Goal: Information Seeking & Learning: Find specific page/section

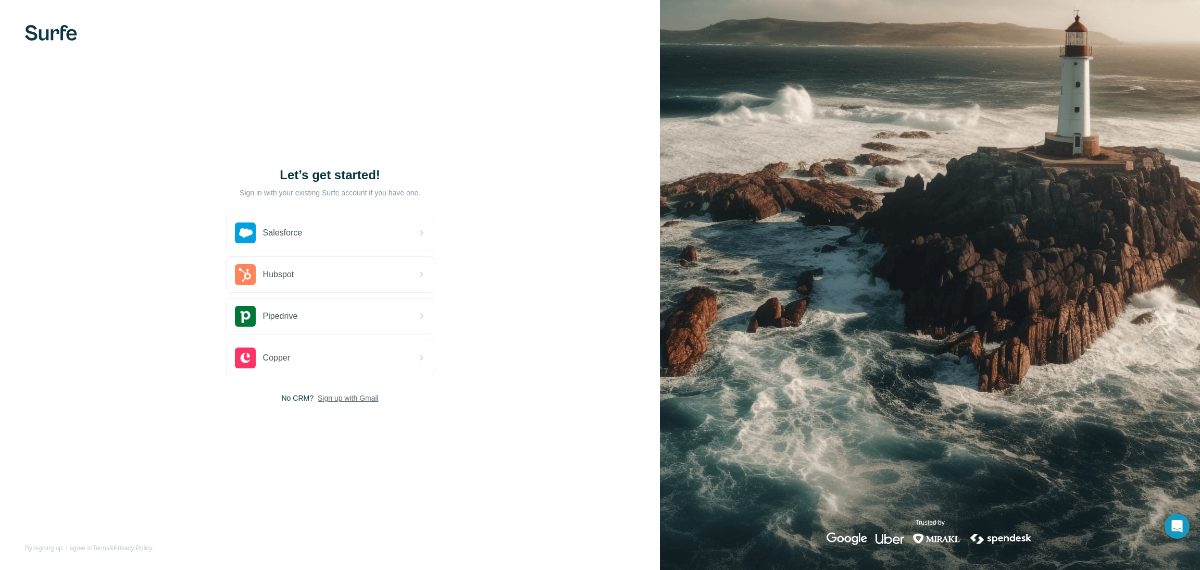
click at [343, 399] on span "Sign up with Gmail" at bounding box center [348, 398] width 61 height 10
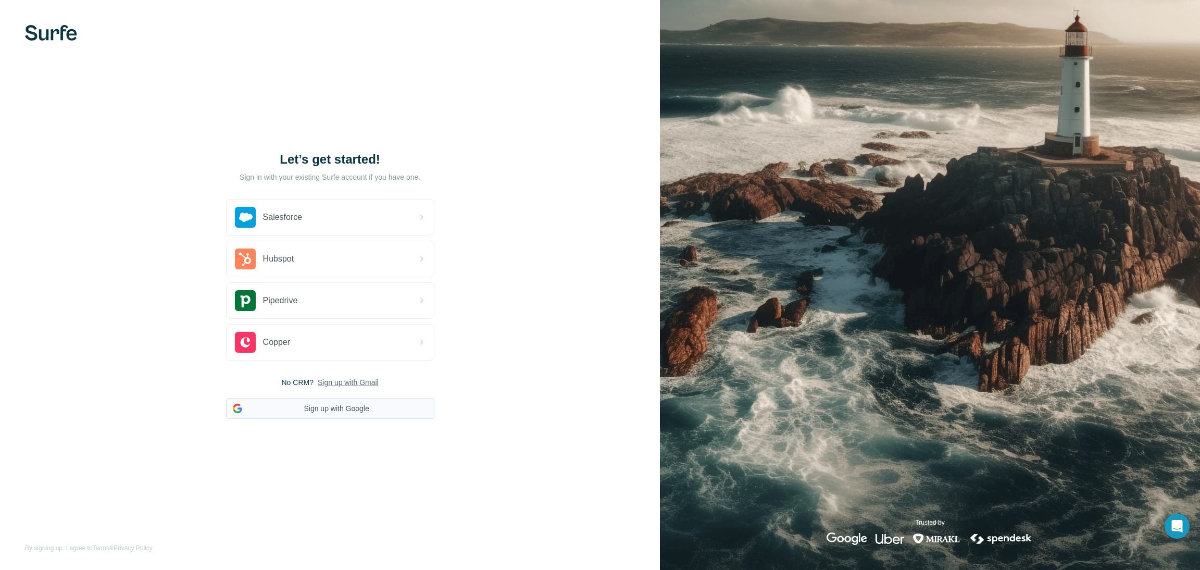
click at [406, 411] on button "Sign up with Google" at bounding box center [330, 408] width 208 height 21
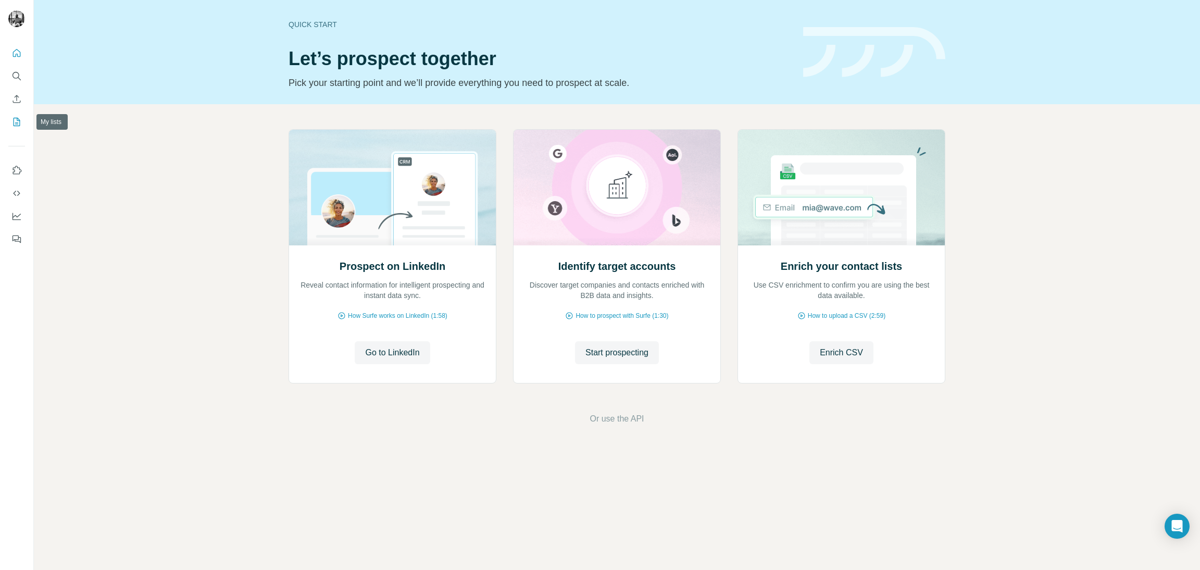
click at [15, 119] on icon "My lists" at bounding box center [16, 122] width 10 height 10
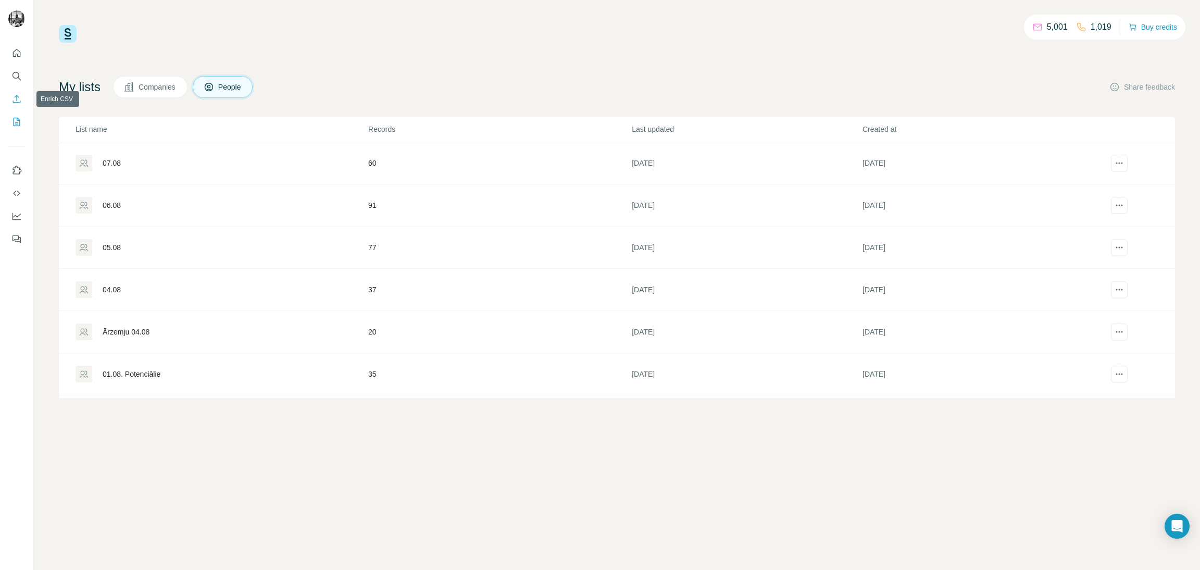
click at [17, 100] on icon "Enrich CSV" at bounding box center [17, 99] width 8 height 8
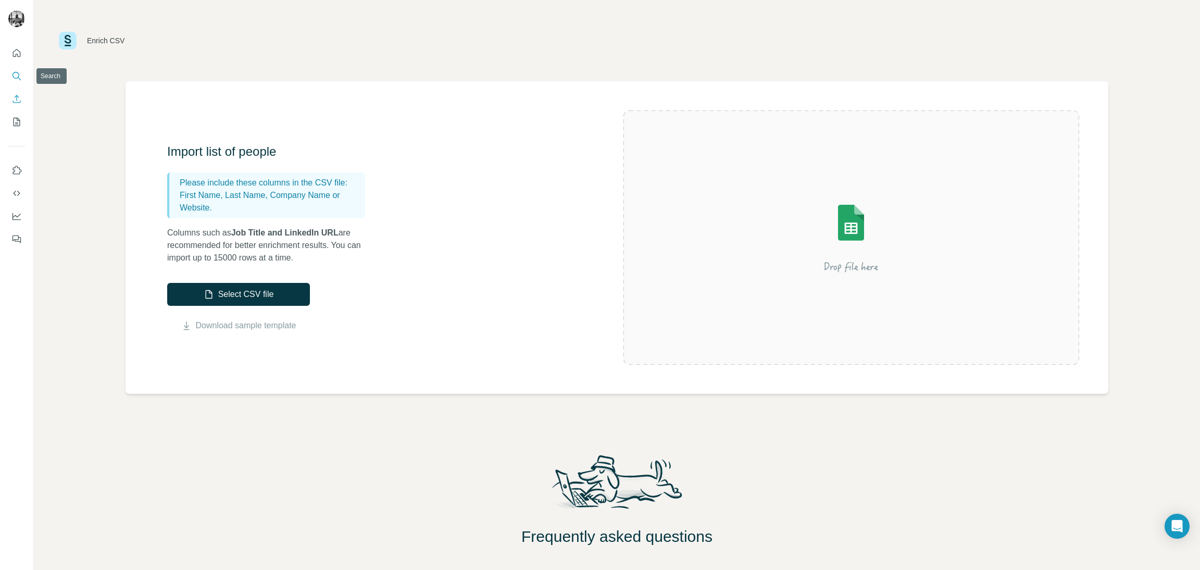
click at [16, 73] on icon "Search" at bounding box center [16, 76] width 10 height 10
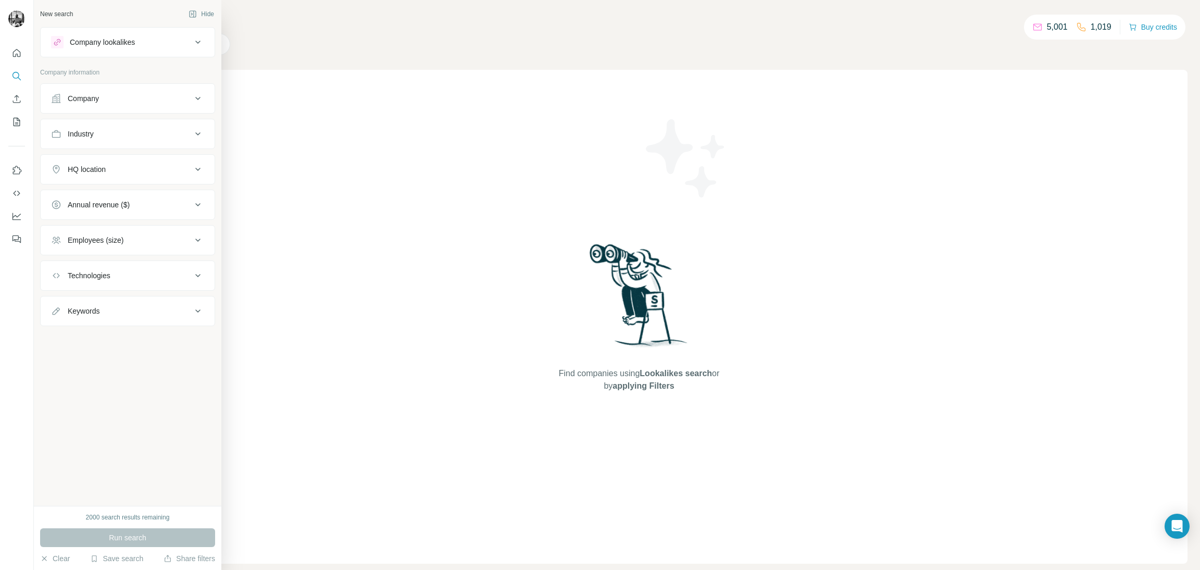
click at [126, 136] on div "Industry" at bounding box center [121, 134] width 141 height 10
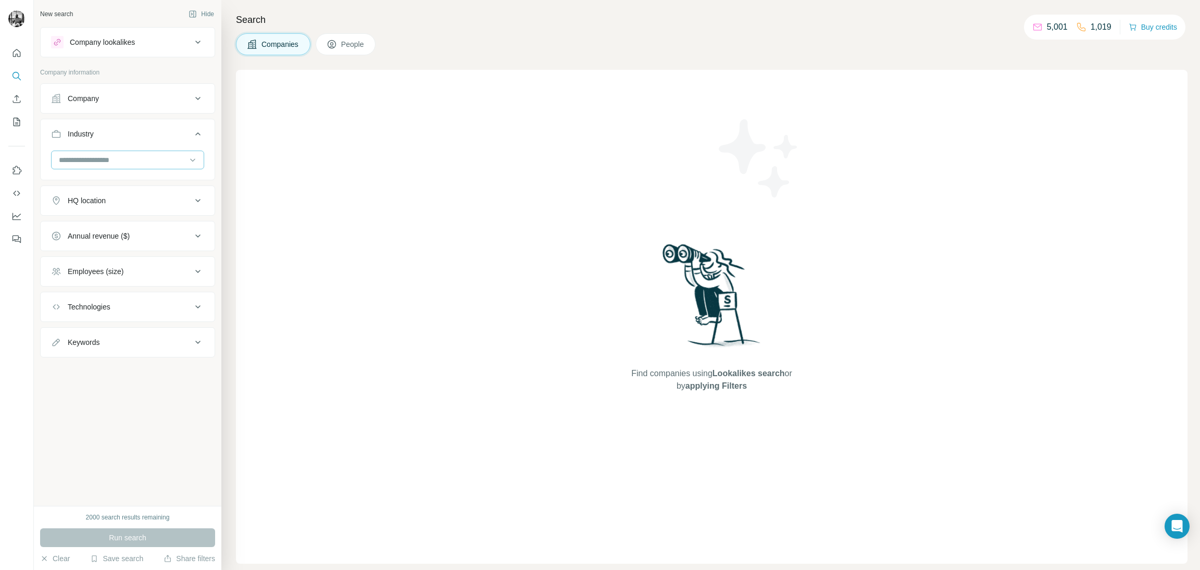
click at [111, 159] on input at bounding box center [122, 159] width 129 height 11
click at [95, 162] on input at bounding box center [122, 159] width 129 height 11
click at [90, 161] on input at bounding box center [122, 159] width 129 height 11
type input "*"
type input "***"
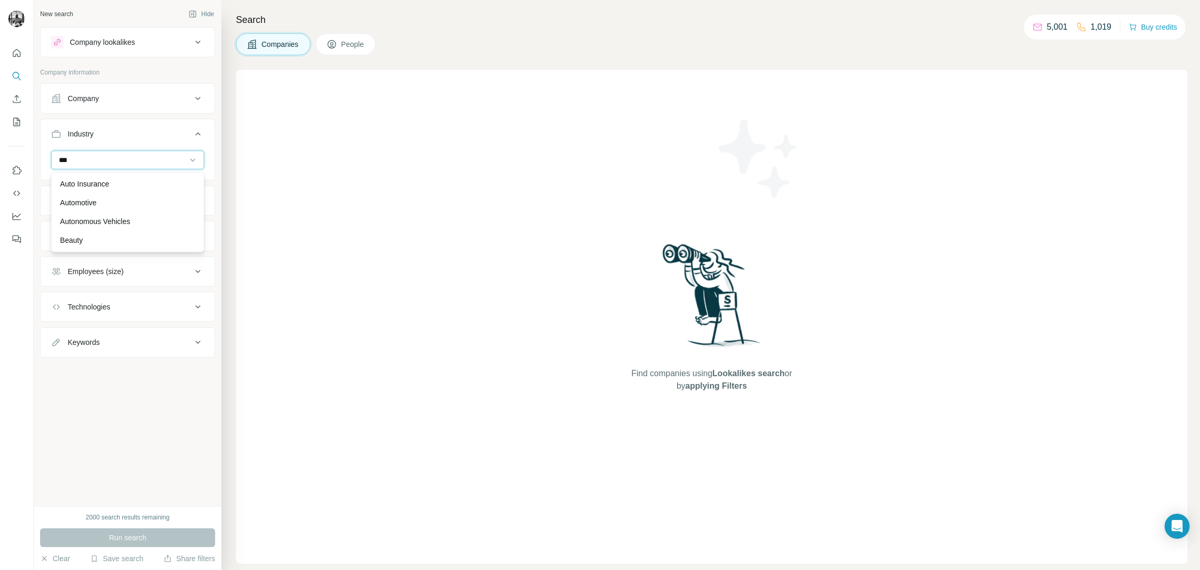
drag, startPoint x: 91, startPoint y: 160, endPoint x: 56, endPoint y: 156, distance: 35.6
click at [53, 157] on div "***" at bounding box center [127, 160] width 153 height 19
click at [83, 158] on input at bounding box center [122, 159] width 129 height 11
click at [90, 161] on input at bounding box center [122, 159] width 129 height 11
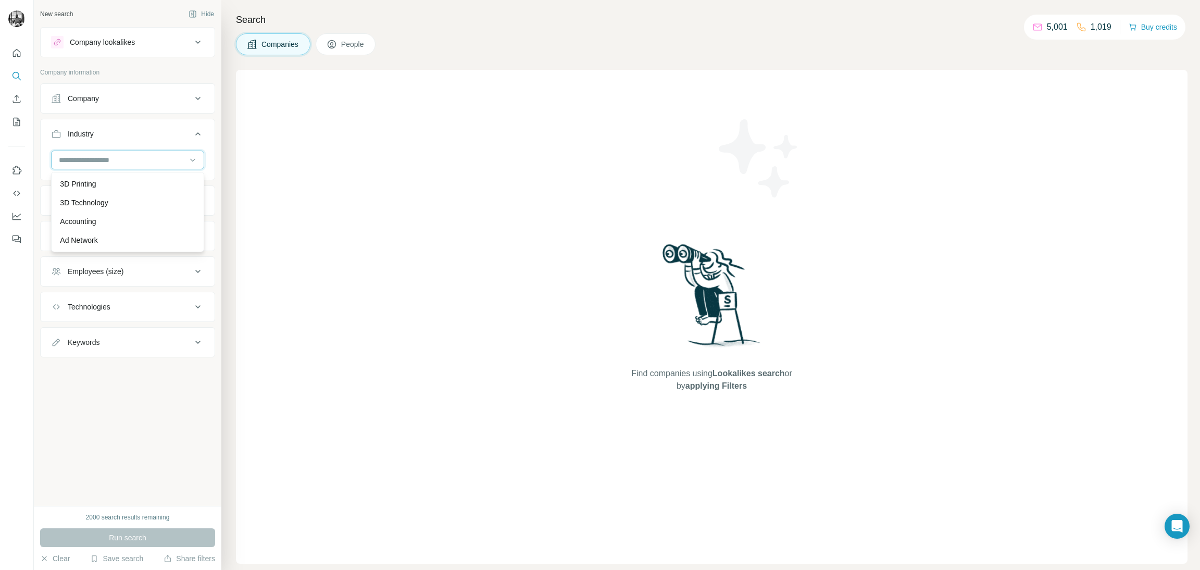
click at [82, 157] on input at bounding box center [122, 159] width 129 height 11
type input "*"
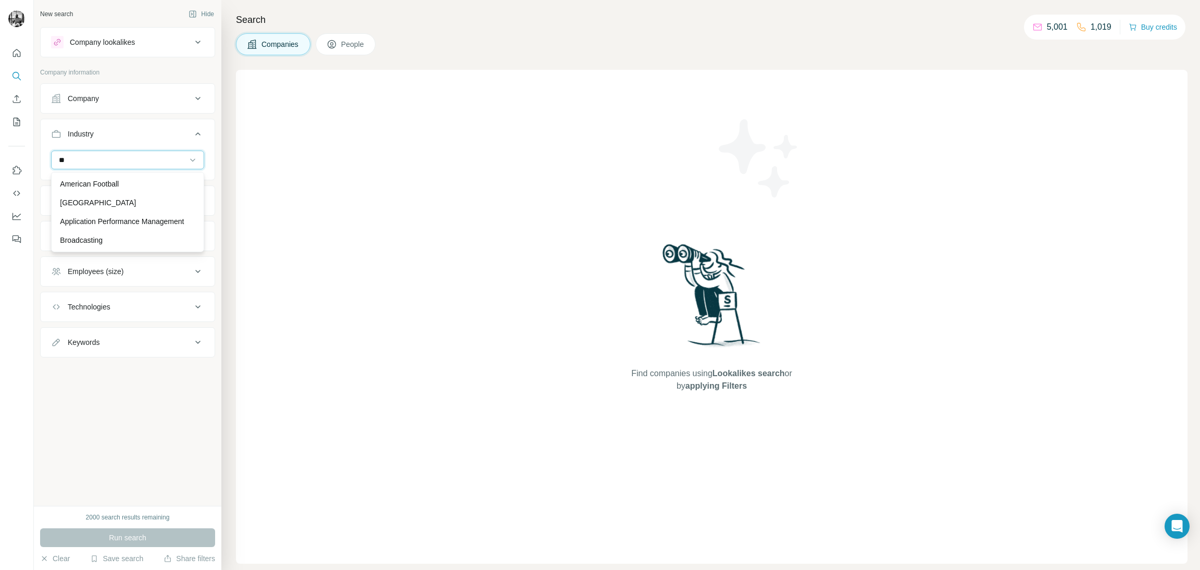
type input "*"
click at [353, 85] on div "Find companies using Lookalikes search or by applying Filters" at bounding box center [712, 317] width 952 height 494
click at [362, 42] on span "People" at bounding box center [353, 44] width 24 height 10
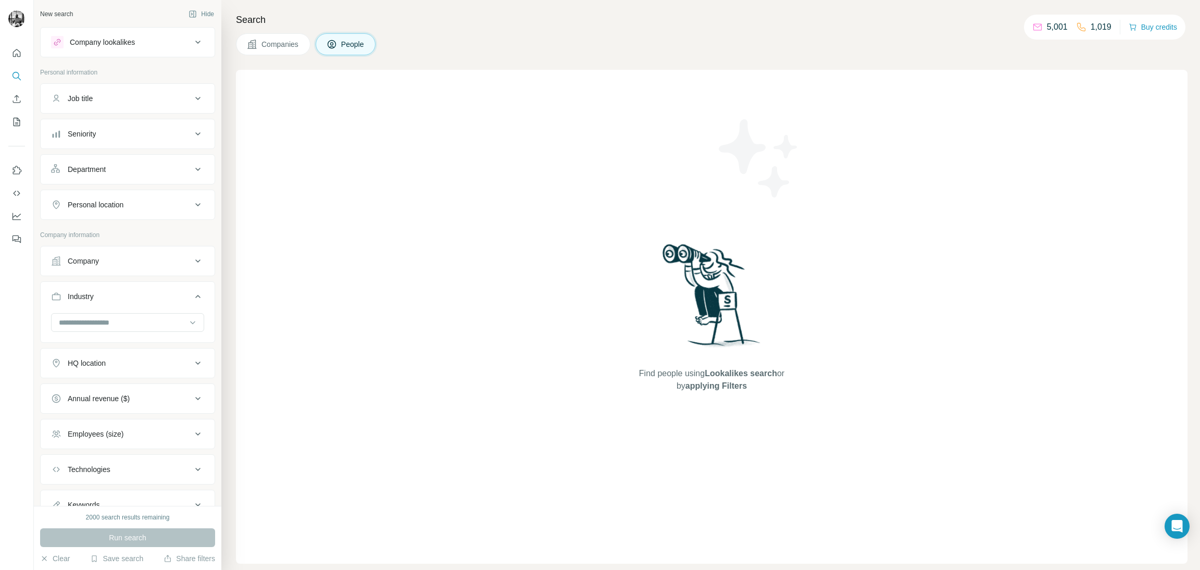
click at [192, 260] on icon at bounding box center [198, 261] width 13 height 13
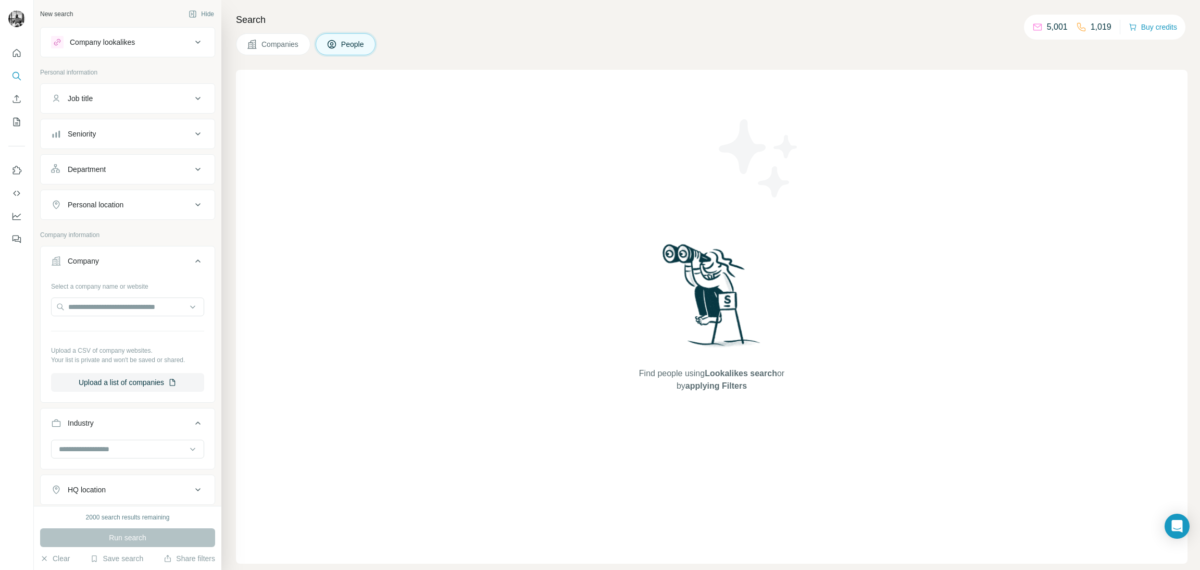
click at [192, 260] on icon at bounding box center [198, 261] width 13 height 13
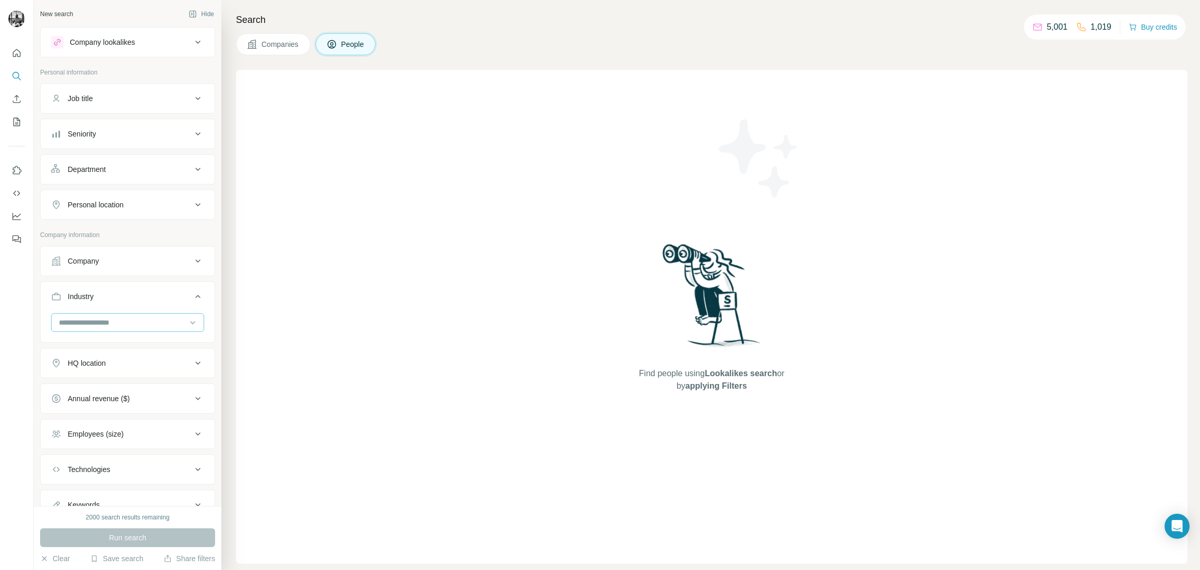
click at [110, 321] on input at bounding box center [122, 322] width 129 height 11
click at [59, 321] on input at bounding box center [122, 322] width 129 height 11
click at [63, 325] on input at bounding box center [122, 322] width 129 height 11
type input "*"
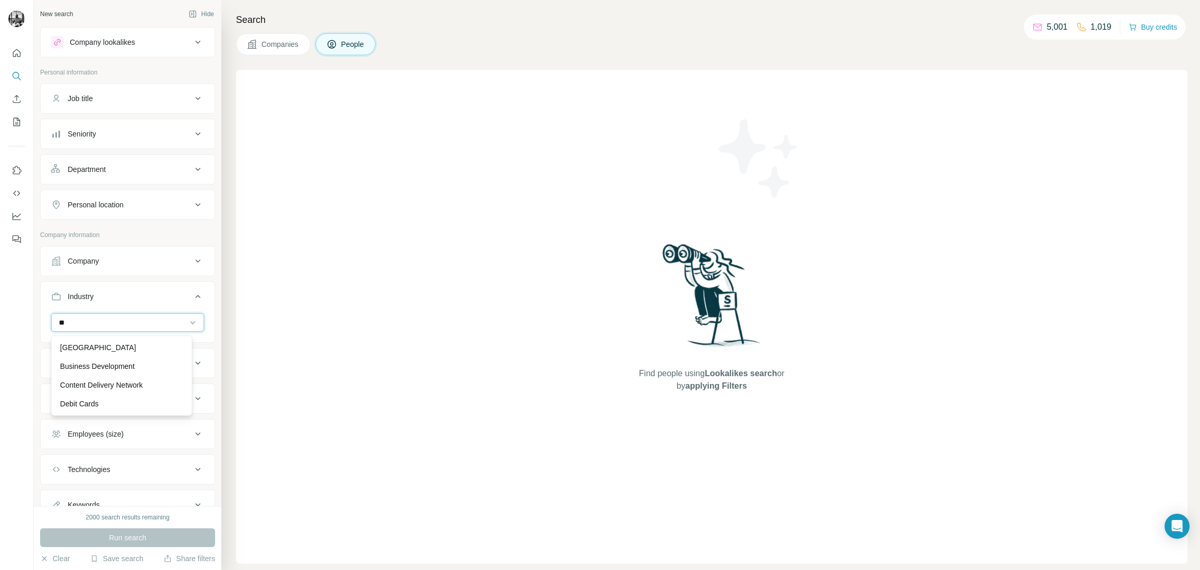
type input "*"
type input "*****"
click at [80, 363] on div "Sales" at bounding box center [121, 366] width 123 height 10
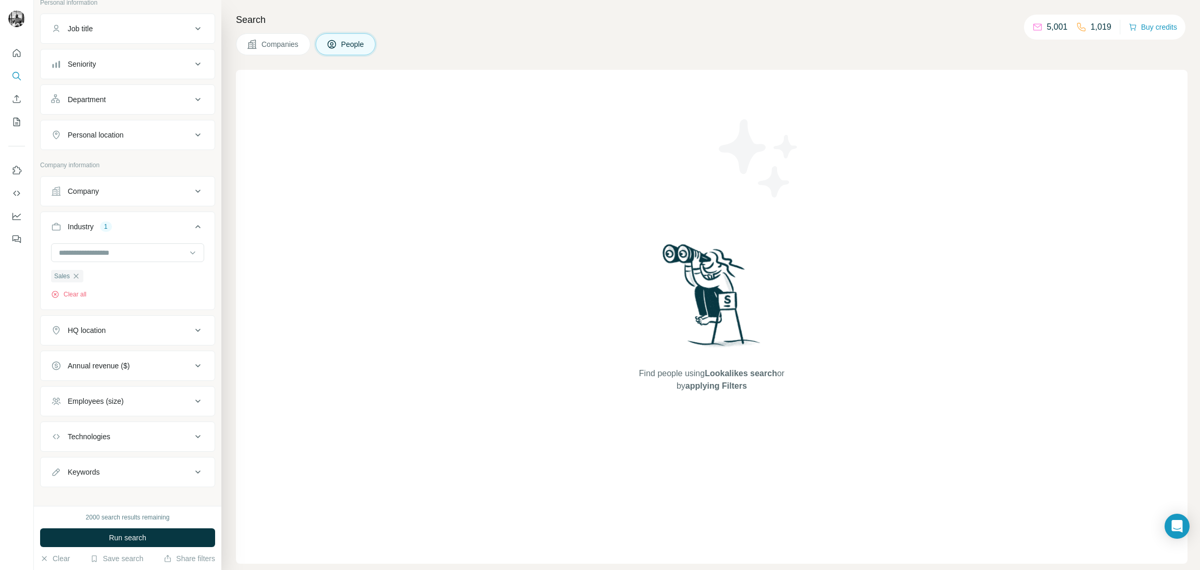
scroll to position [82, 0]
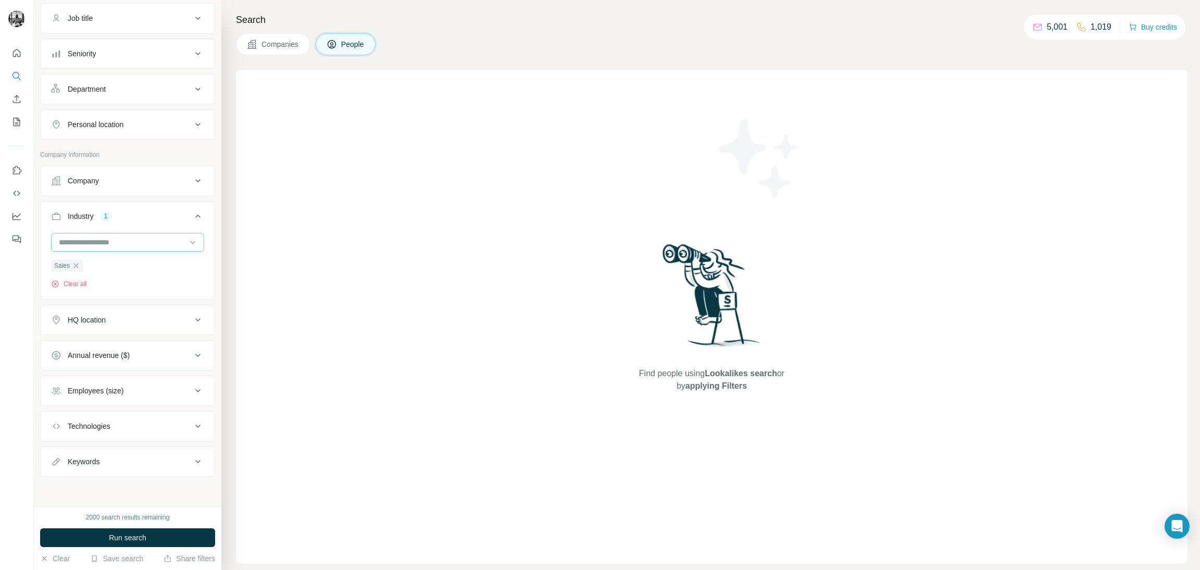
click at [96, 237] on input at bounding box center [122, 242] width 129 height 11
click at [121, 244] on input at bounding box center [122, 242] width 129 height 11
drag, startPoint x: 308, startPoint y: 266, endPoint x: 281, endPoint y: 263, distance: 27.2
click at [307, 265] on div "Find people using Lookalikes search or by applying Filters" at bounding box center [712, 317] width 952 height 494
click at [77, 266] on icon "button" at bounding box center [76, 265] width 5 height 5
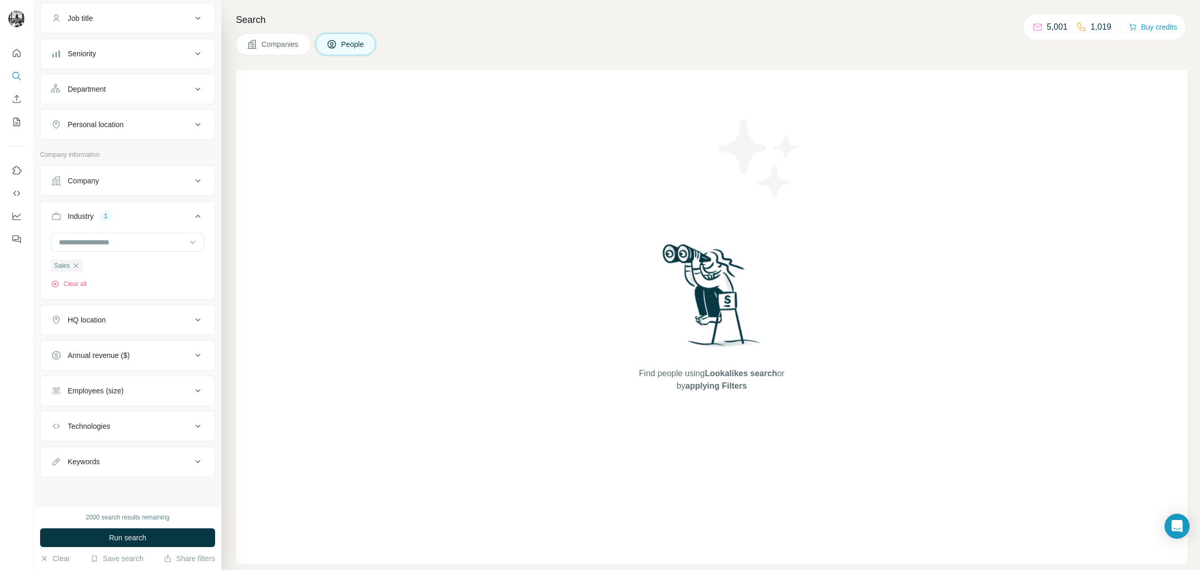
scroll to position [45, 0]
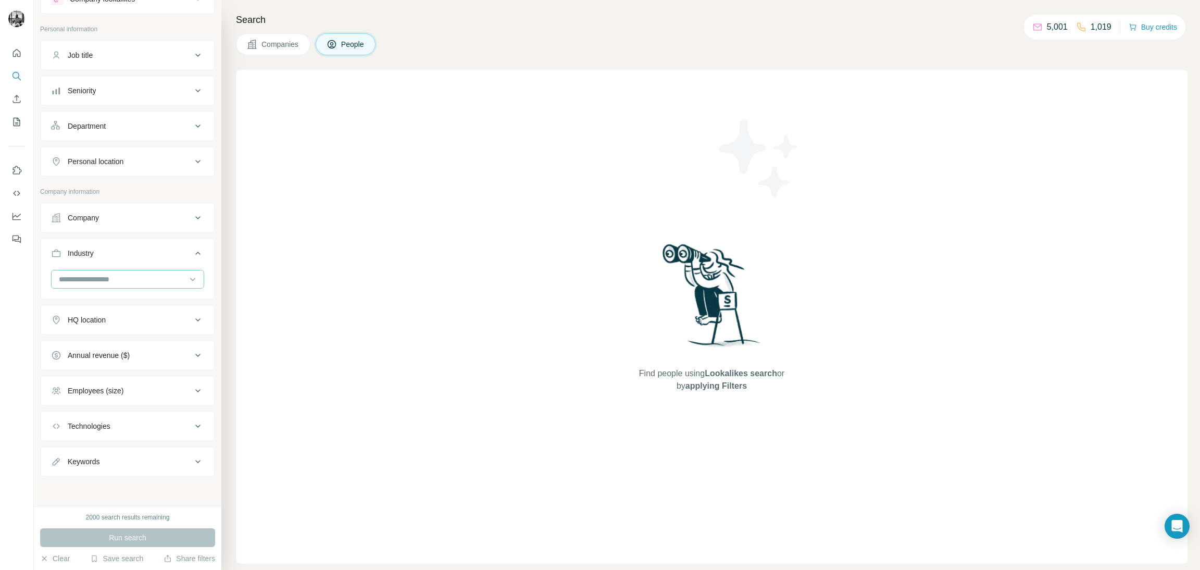
click at [80, 277] on input at bounding box center [122, 279] width 129 height 11
type input "*"
click at [192, 214] on icon at bounding box center [198, 218] width 13 height 13
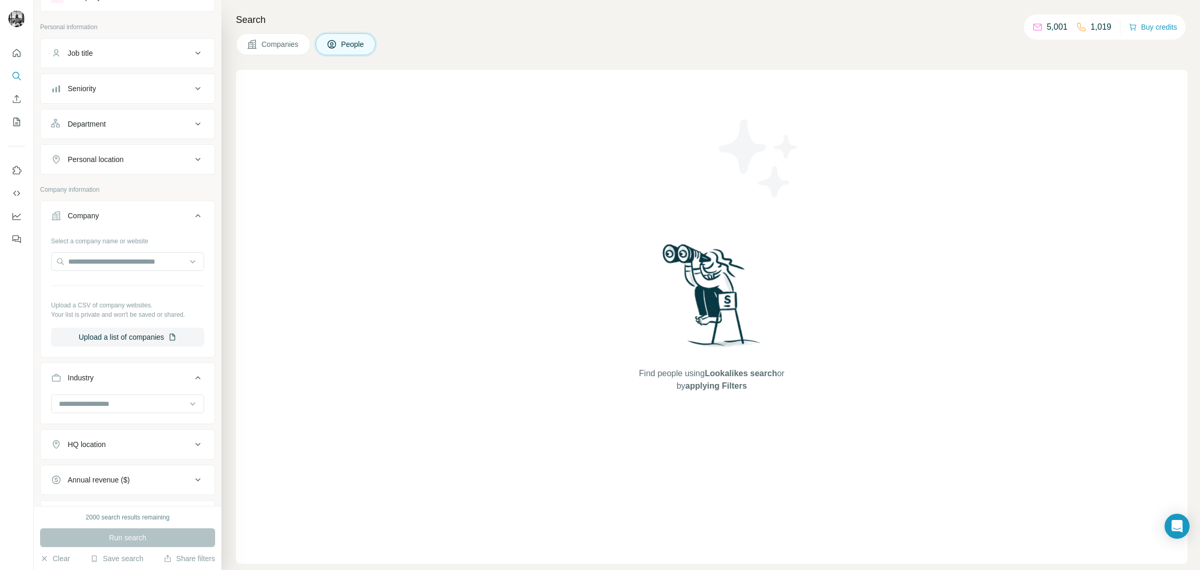
click at [192, 214] on icon at bounding box center [198, 215] width 13 height 13
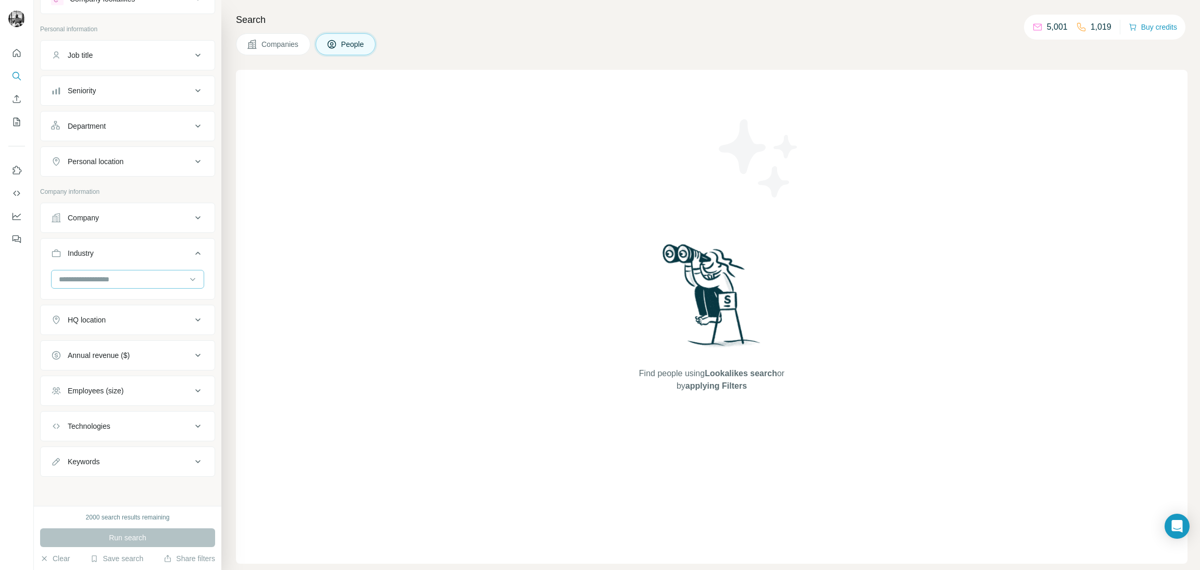
click at [126, 275] on input at bounding box center [122, 279] width 129 height 11
click at [64, 282] on input at bounding box center [122, 279] width 129 height 11
click at [66, 280] on input at bounding box center [122, 279] width 129 height 11
click at [68, 278] on input at bounding box center [122, 279] width 129 height 11
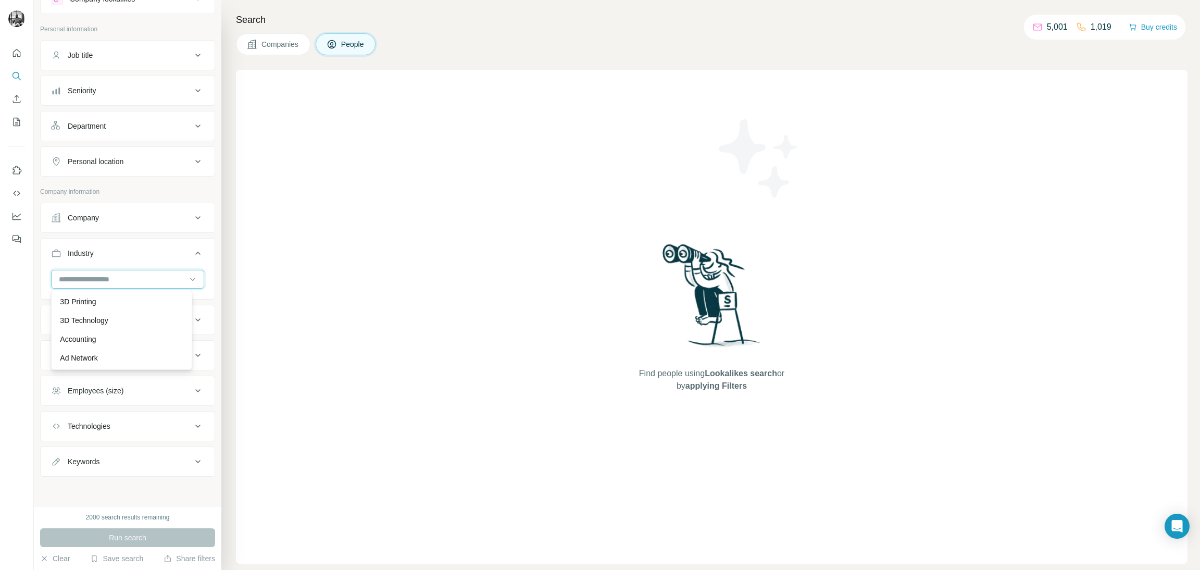
click at [70, 278] on input at bounding box center [122, 279] width 129 height 11
click at [68, 276] on input at bounding box center [122, 279] width 129 height 11
click at [67, 276] on input at bounding box center [122, 279] width 129 height 11
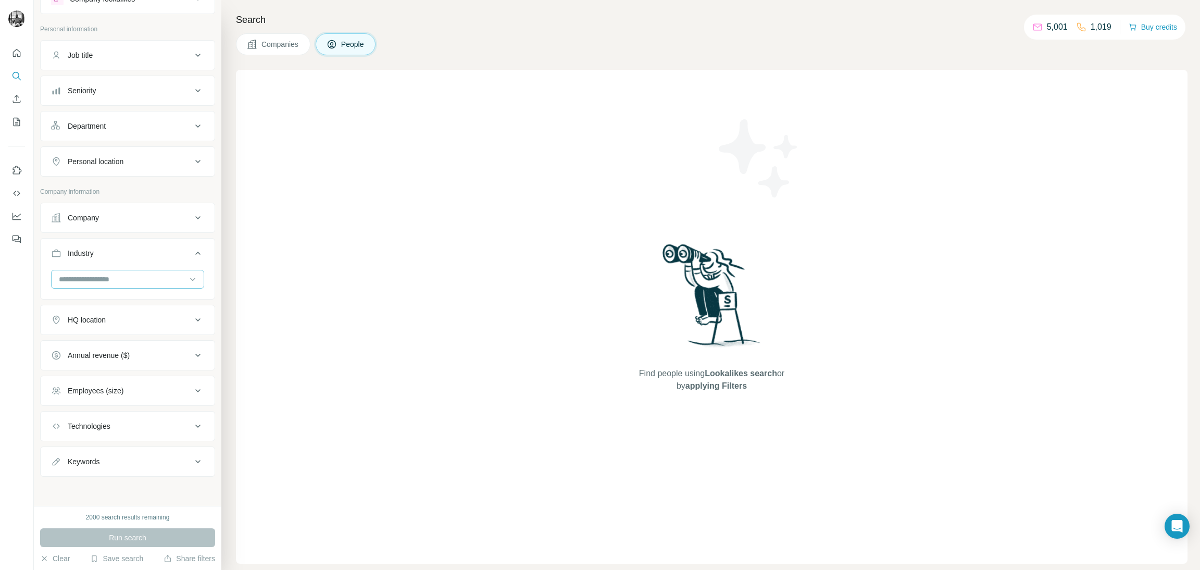
click at [73, 282] on input at bounding box center [122, 279] width 129 height 11
type input "*"
type input "****"
click at [108, 297] on p "Autonomous Vehicles" at bounding box center [95, 301] width 70 height 10
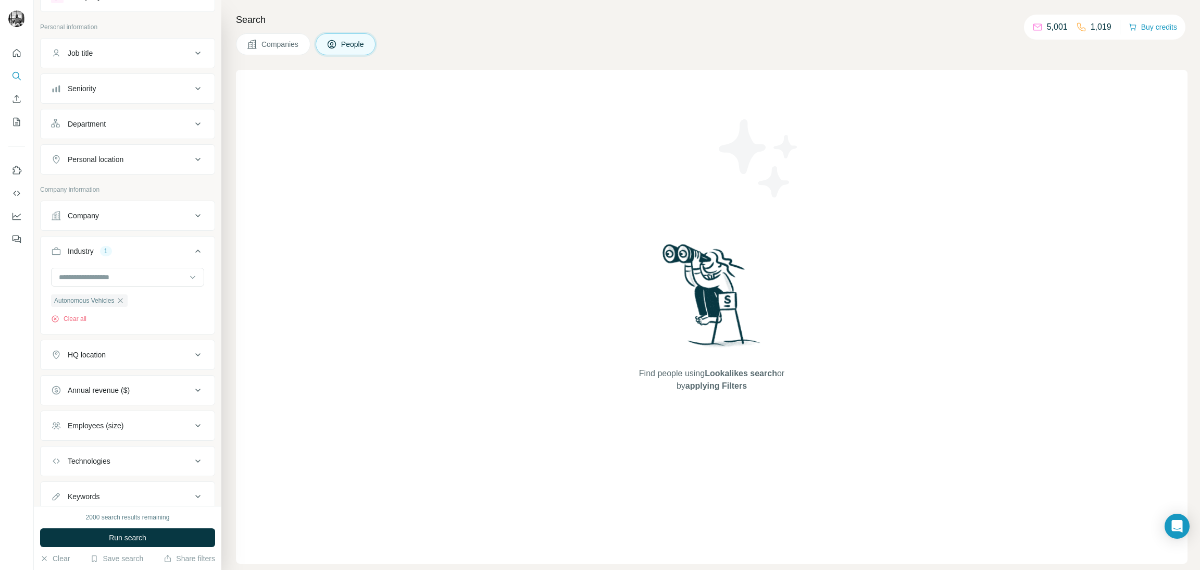
click at [192, 359] on icon at bounding box center [198, 355] width 13 height 13
click at [136, 384] on input "text" at bounding box center [127, 380] width 153 height 19
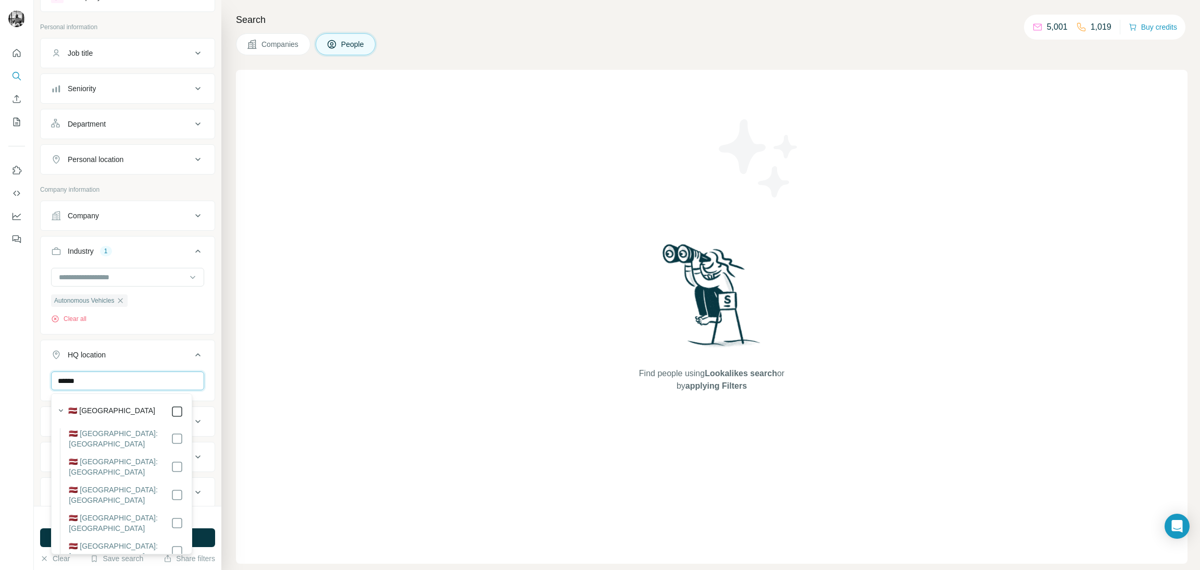
type input "******"
click at [315, 345] on div "Find people using Lookalikes search or by applying Filters" at bounding box center [712, 317] width 952 height 494
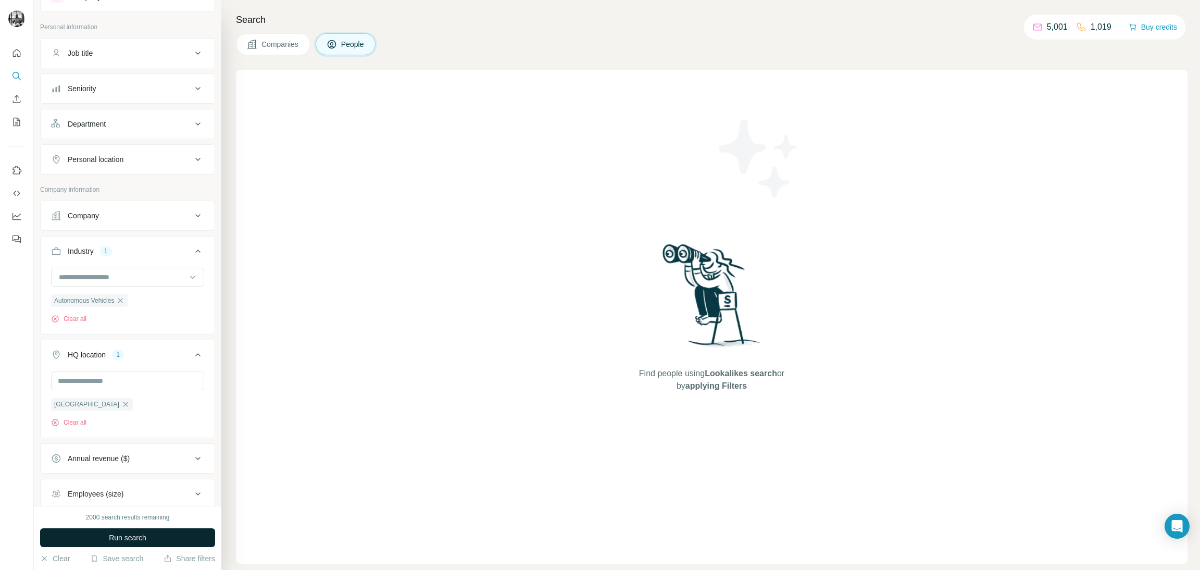
click at [90, 534] on button "Run search" at bounding box center [127, 537] width 175 height 19
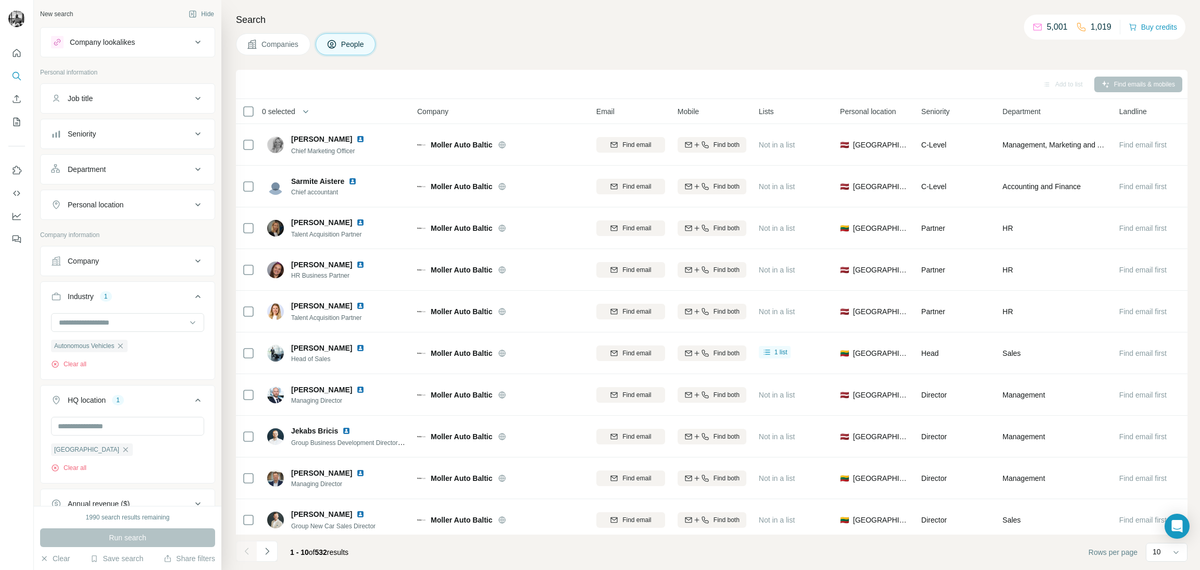
click at [192, 103] on icon at bounding box center [198, 98] width 13 height 13
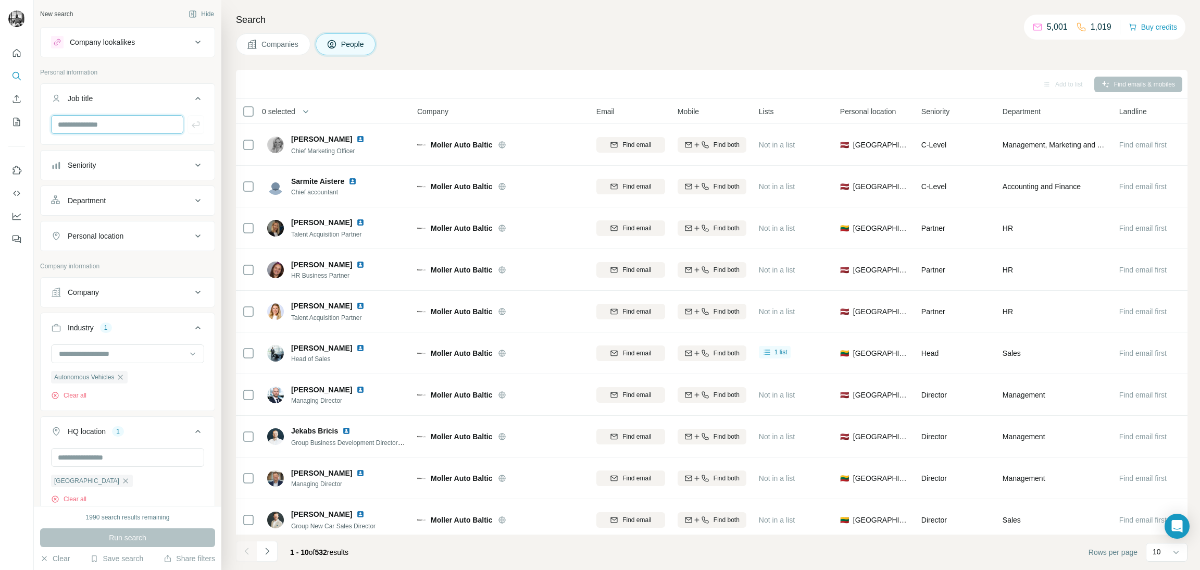
click at [117, 128] on input "text" at bounding box center [117, 124] width 132 height 19
type input "***"
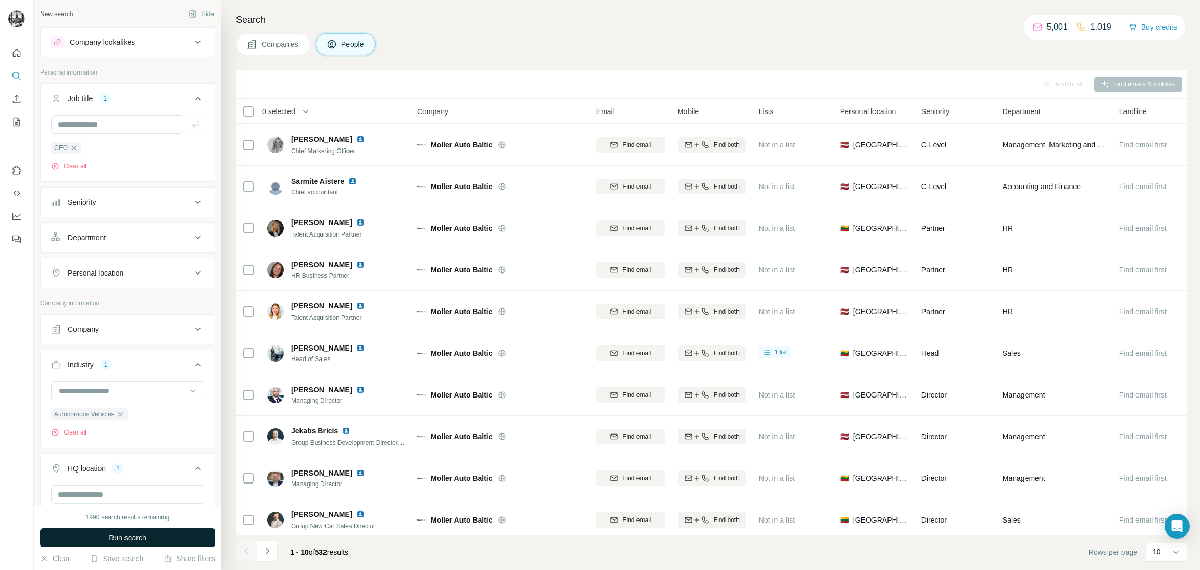
click at [150, 533] on button "Run search" at bounding box center [127, 537] width 175 height 19
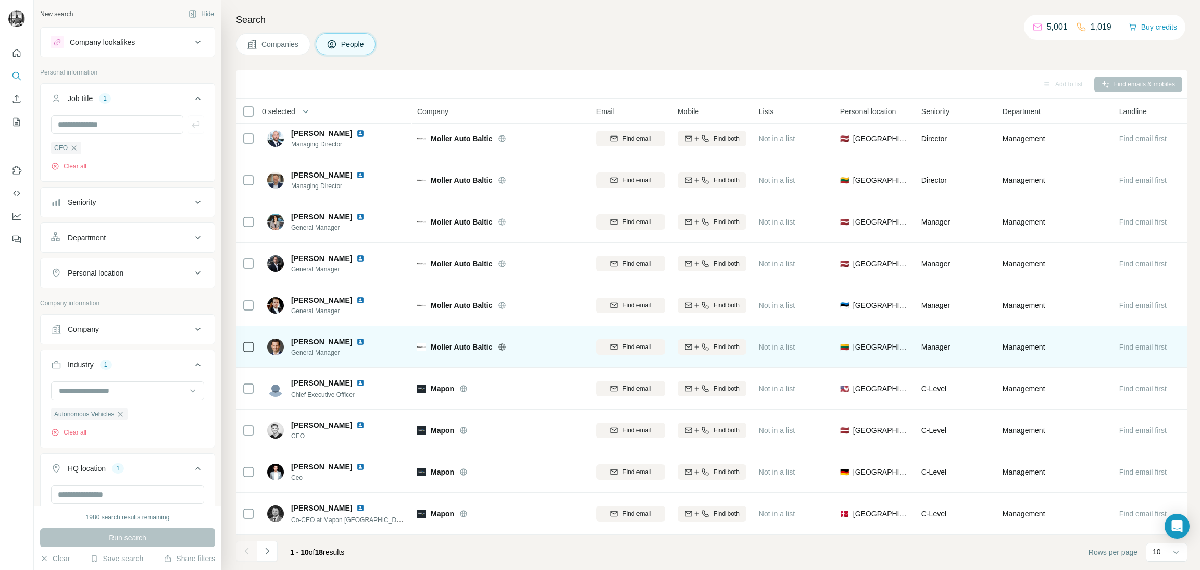
scroll to position [14, 0]
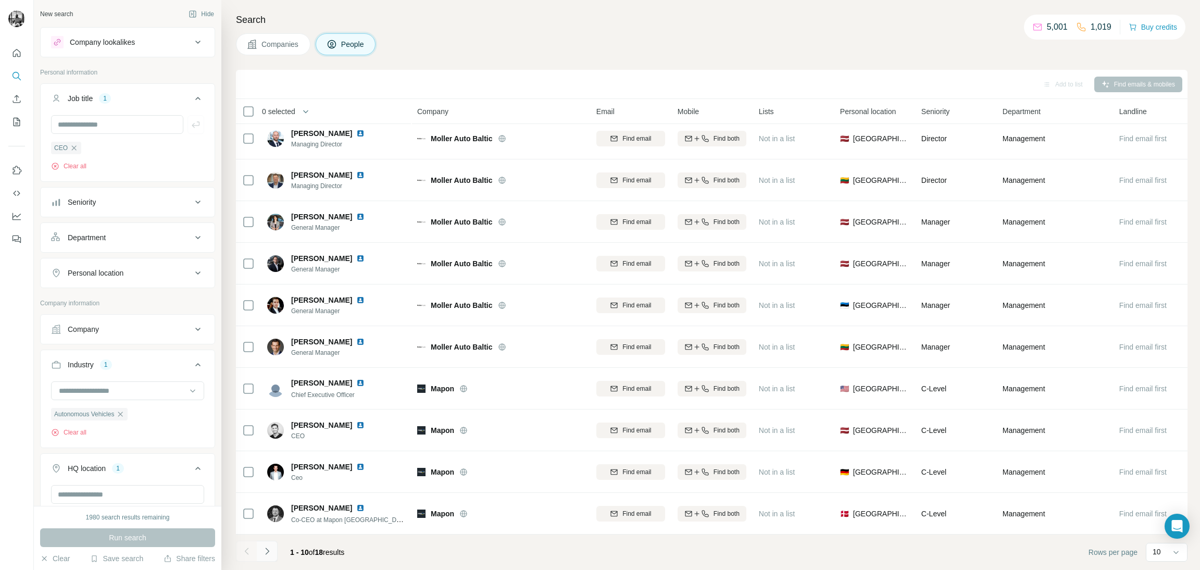
click at [267, 556] on icon "Navigate to next page" at bounding box center [267, 551] width 10 height 10
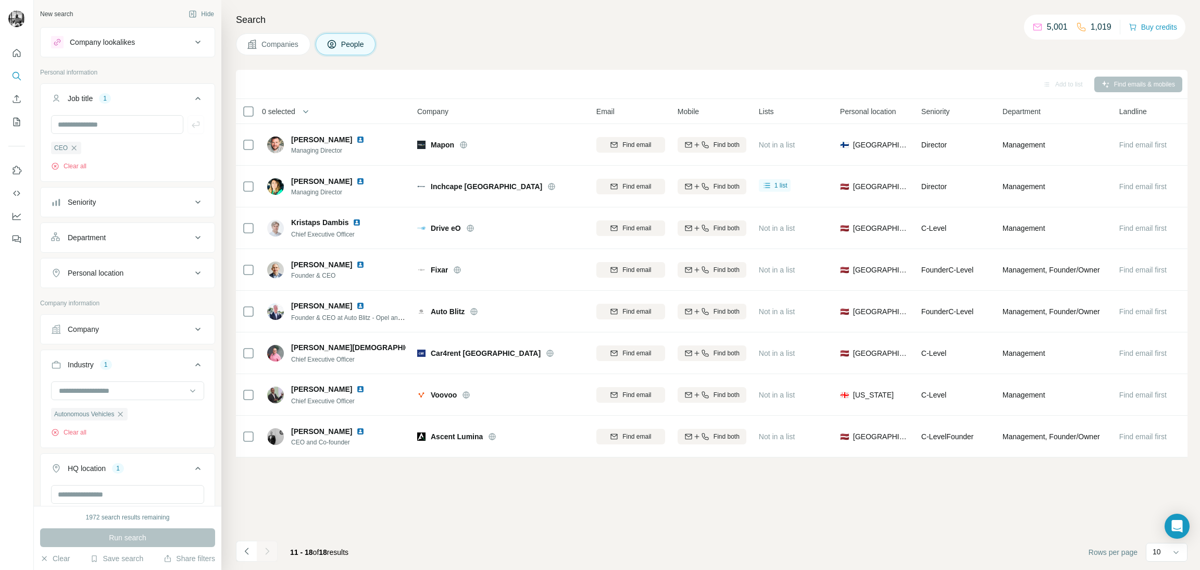
scroll to position [0, 0]
click at [73, 147] on icon "button" at bounding box center [74, 147] width 5 height 5
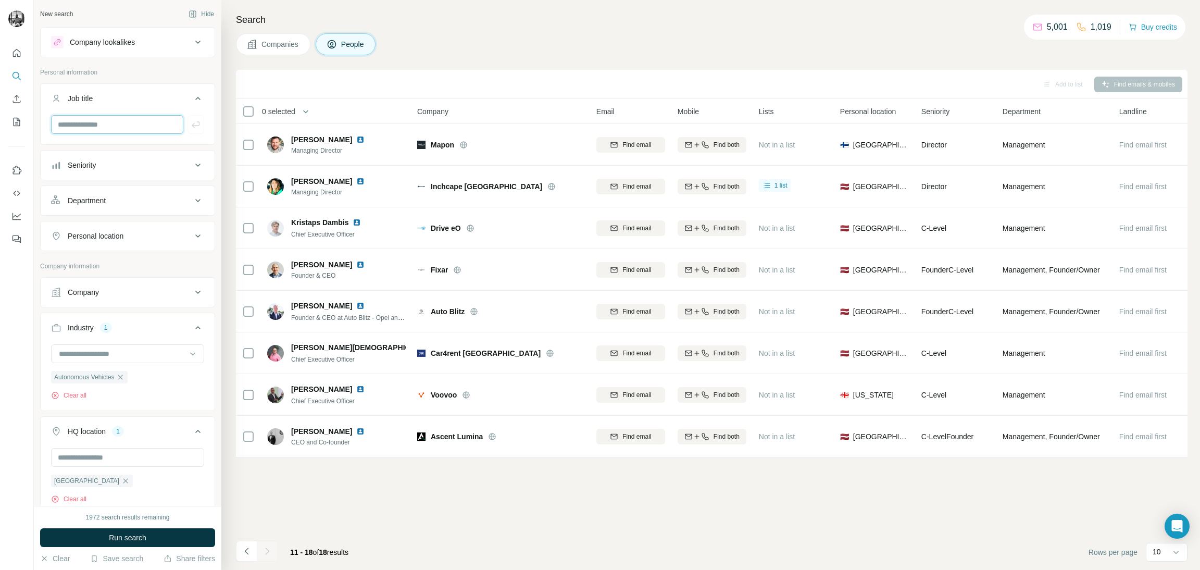
click at [83, 122] on input "text" at bounding box center [117, 124] width 132 height 19
type input "**********"
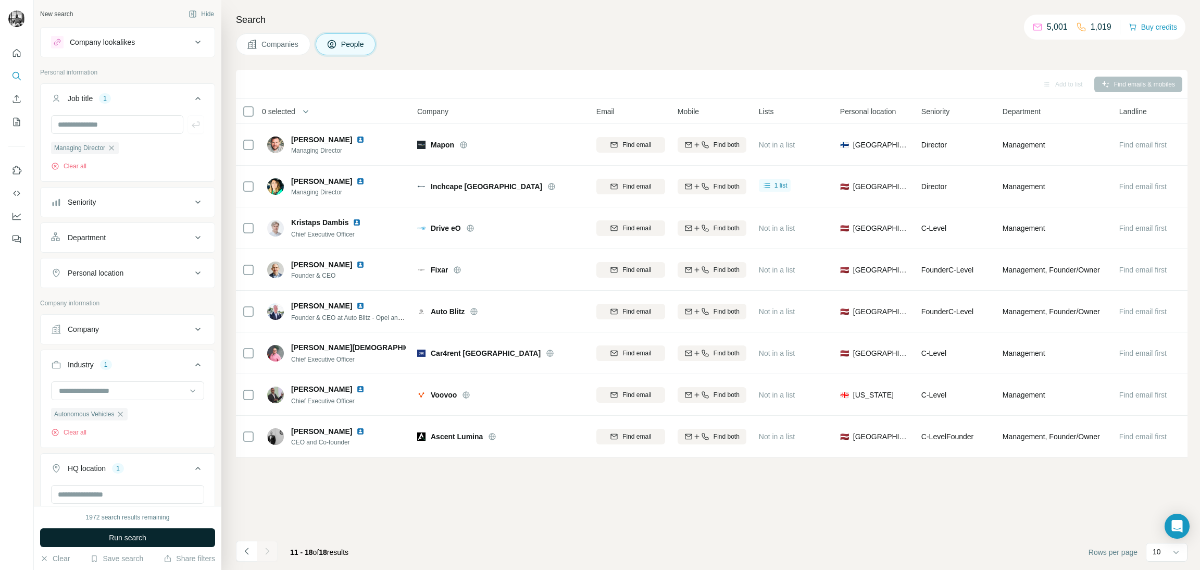
click at [117, 532] on span "Run search" at bounding box center [128, 537] width 38 height 10
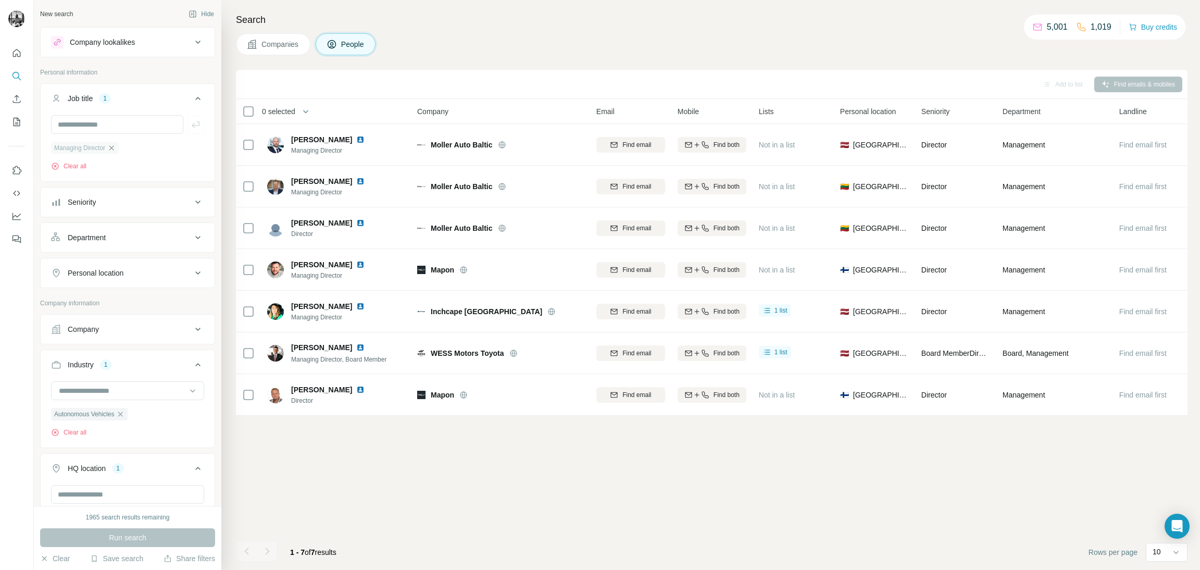
click at [114, 148] on icon "button" at bounding box center [111, 147] width 5 height 5
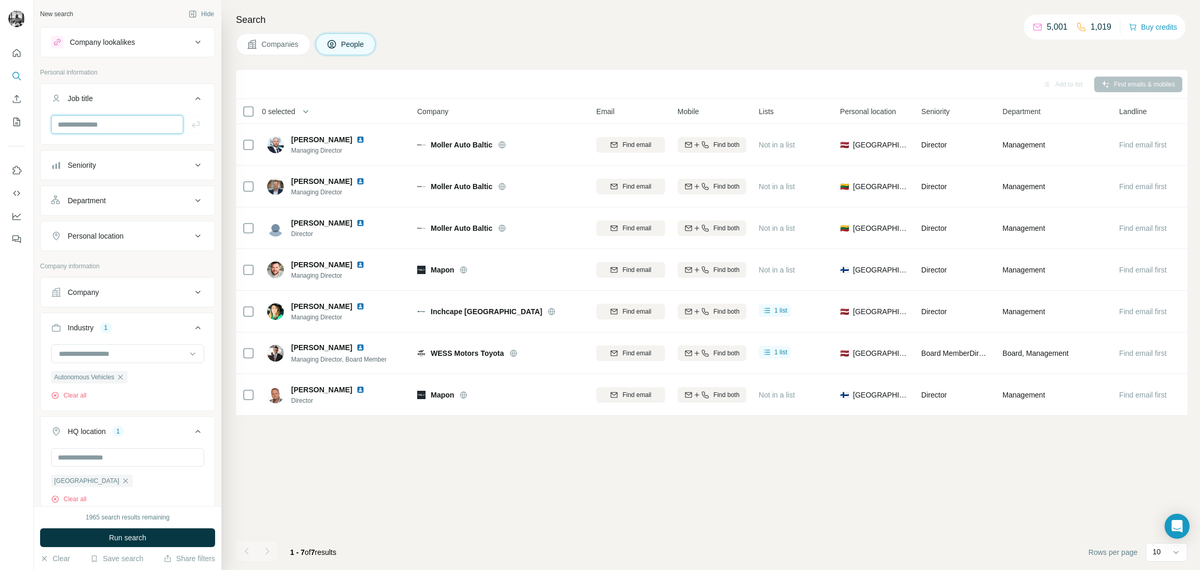
click at [103, 126] on input "text" at bounding box center [117, 124] width 132 height 19
type input "***"
click at [119, 537] on span "Run search" at bounding box center [128, 537] width 38 height 10
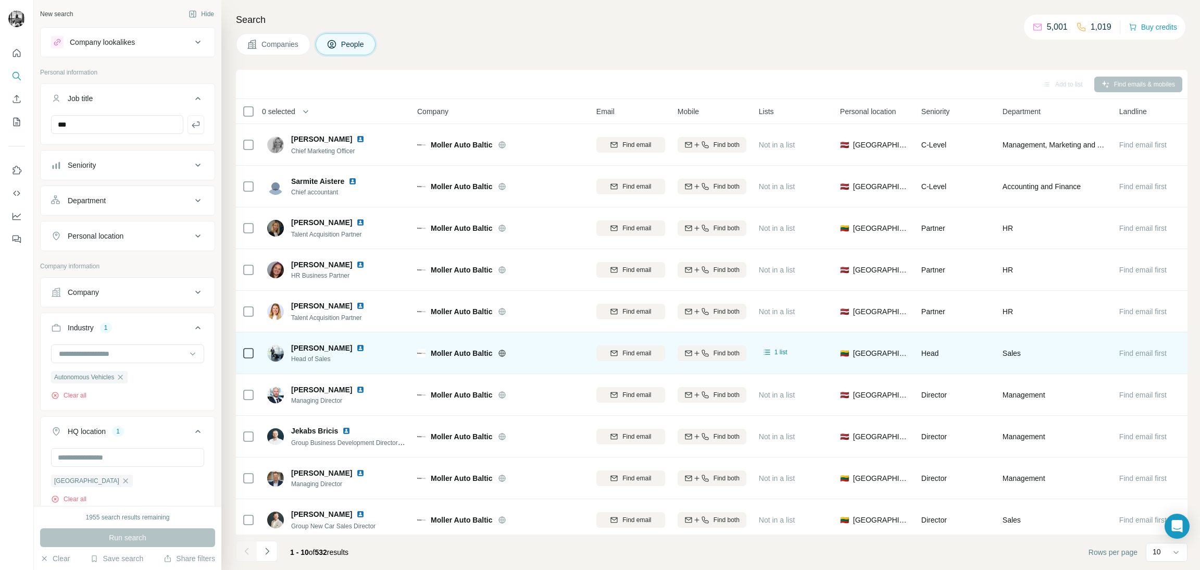
scroll to position [14, 0]
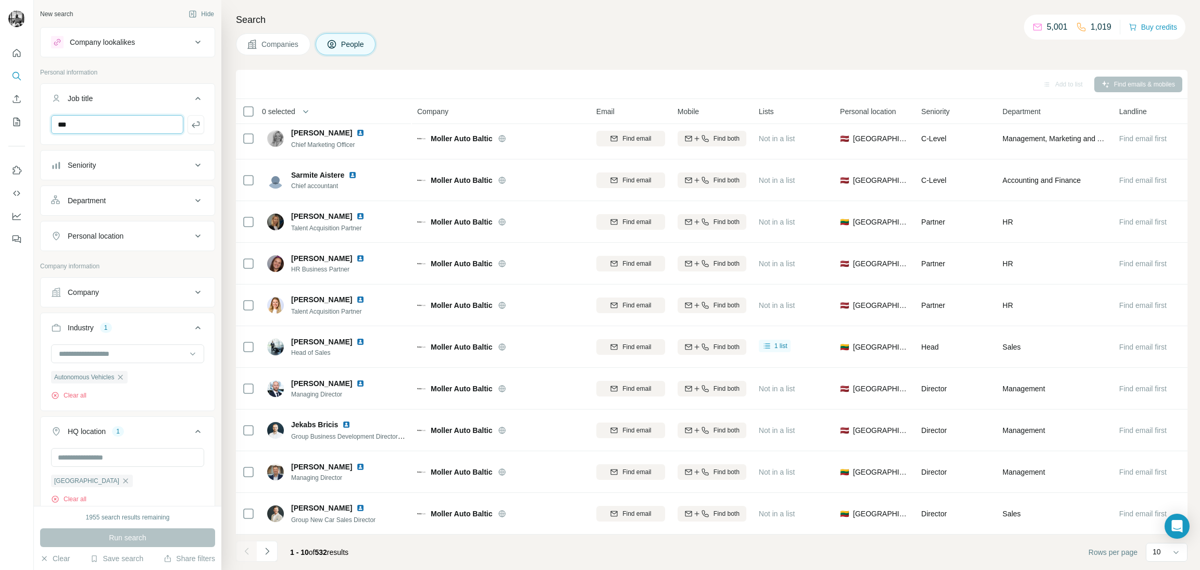
click at [101, 121] on input "***" at bounding box center [117, 124] width 132 height 19
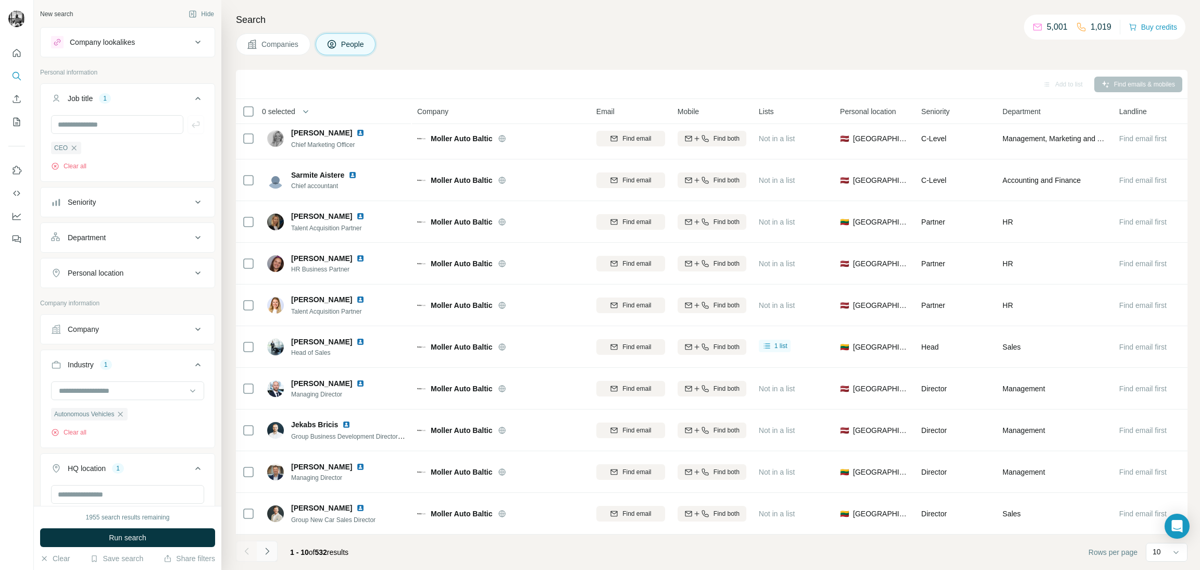
click at [267, 553] on icon "Navigate to next page" at bounding box center [267, 551] width 10 height 10
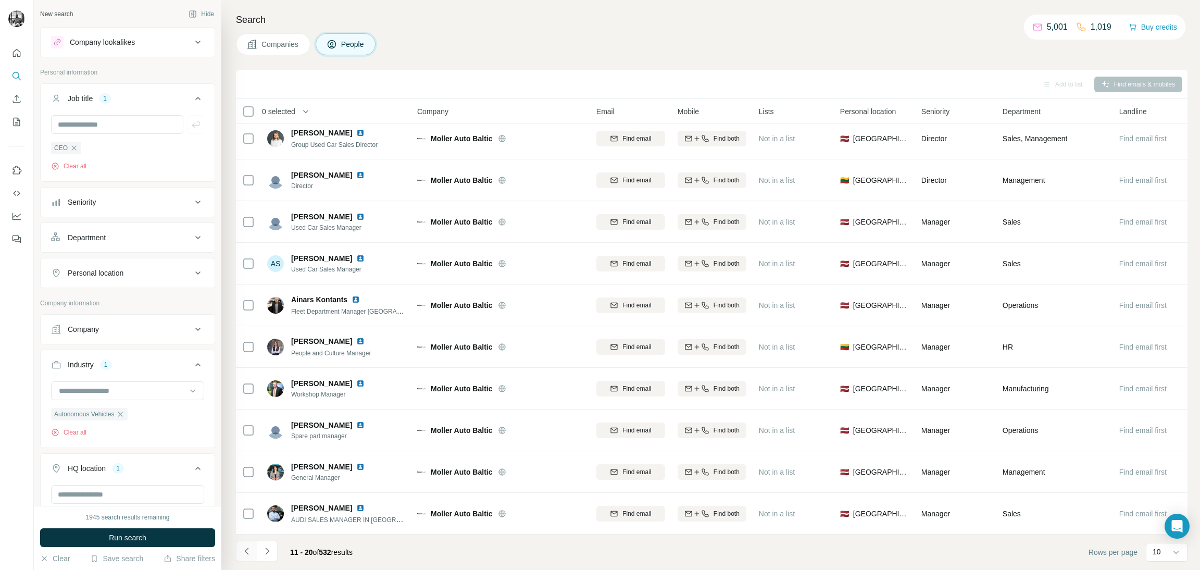
click at [245, 552] on icon "Navigate to previous page" at bounding box center [247, 551] width 10 height 10
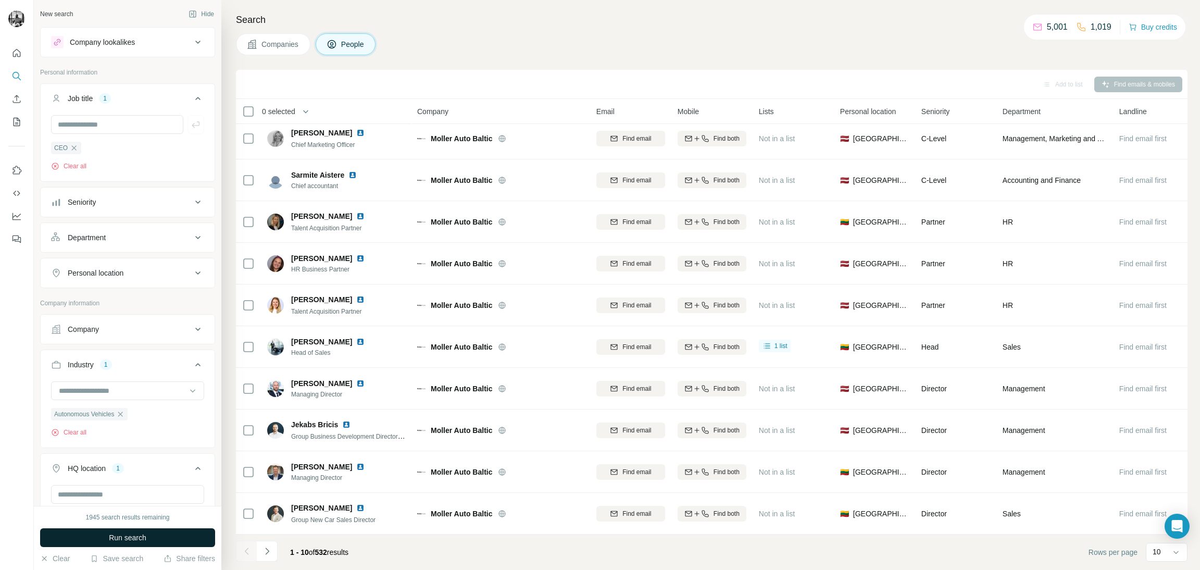
click at [109, 538] on span "Run search" at bounding box center [128, 537] width 38 height 10
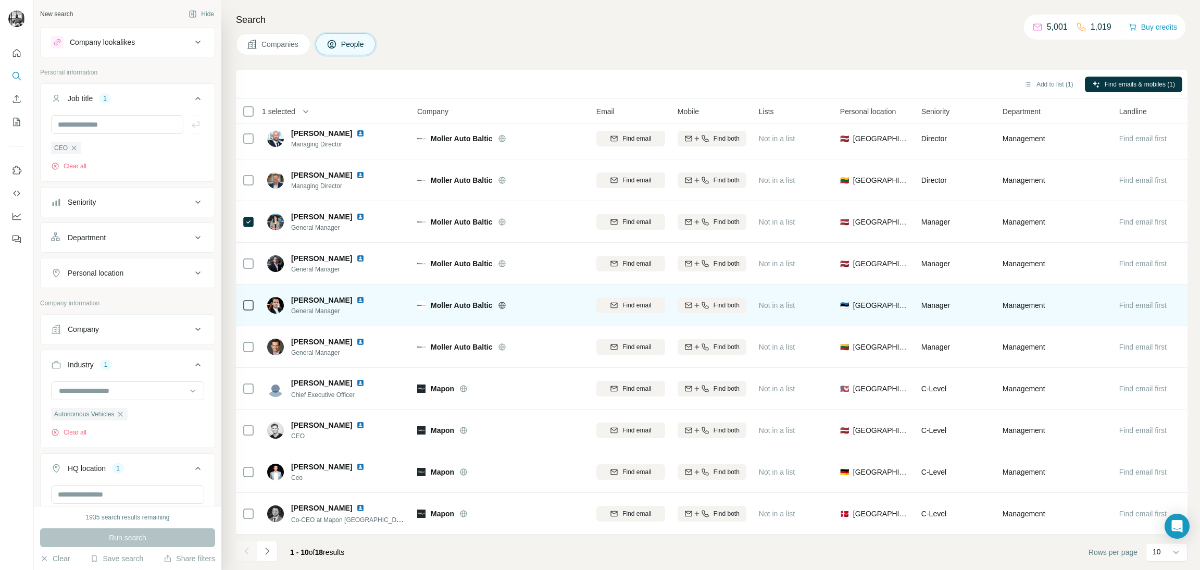
scroll to position [14, 0]
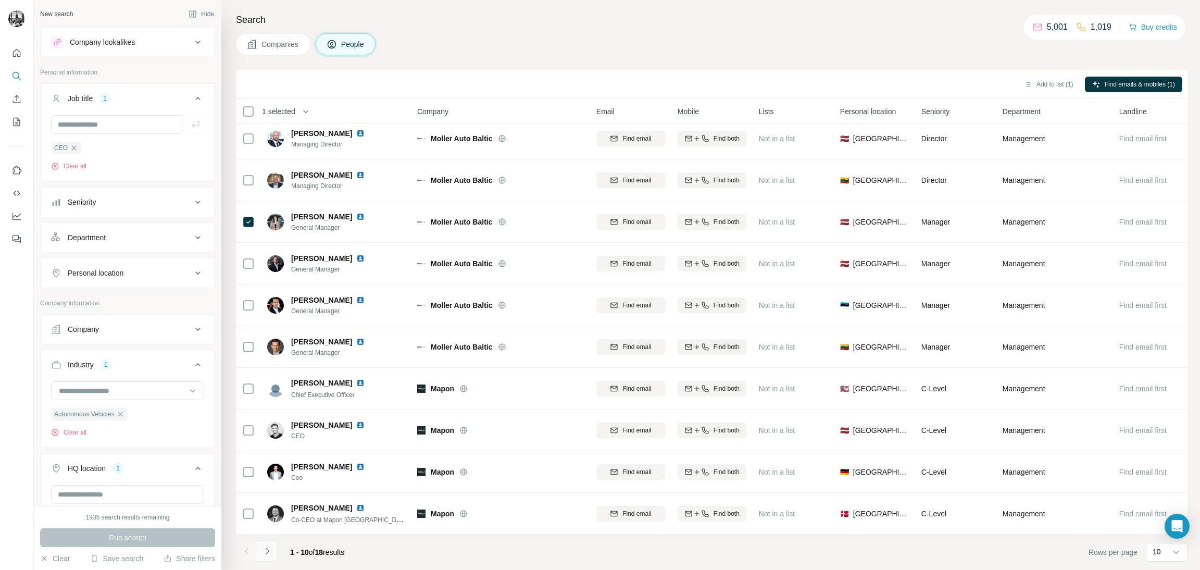
click at [263, 554] on icon "Navigate to next page" at bounding box center [267, 551] width 10 height 10
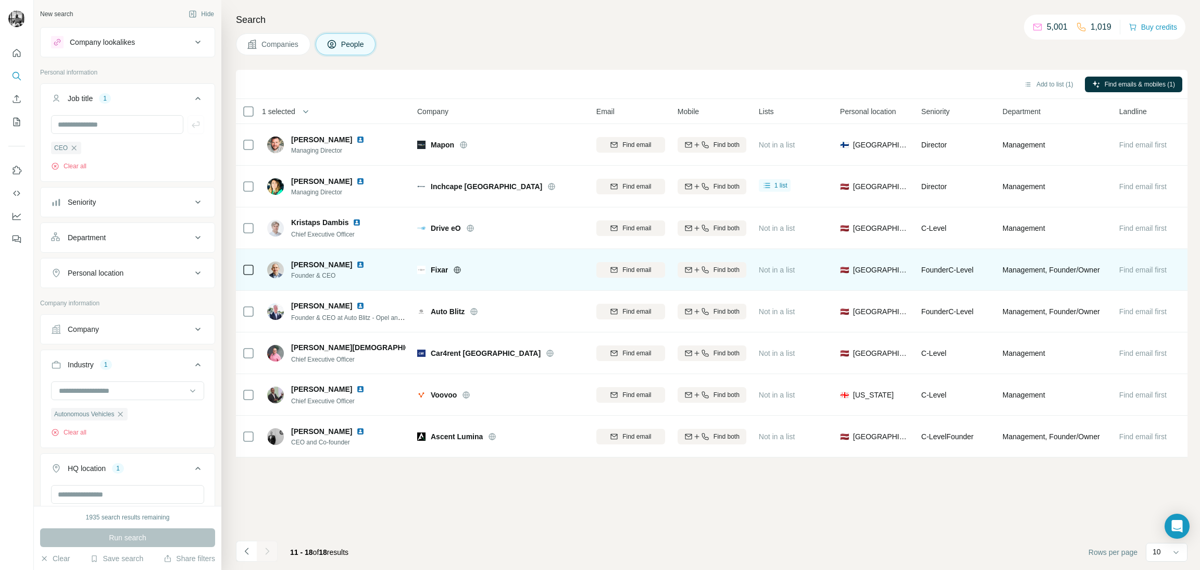
scroll to position [0, 0]
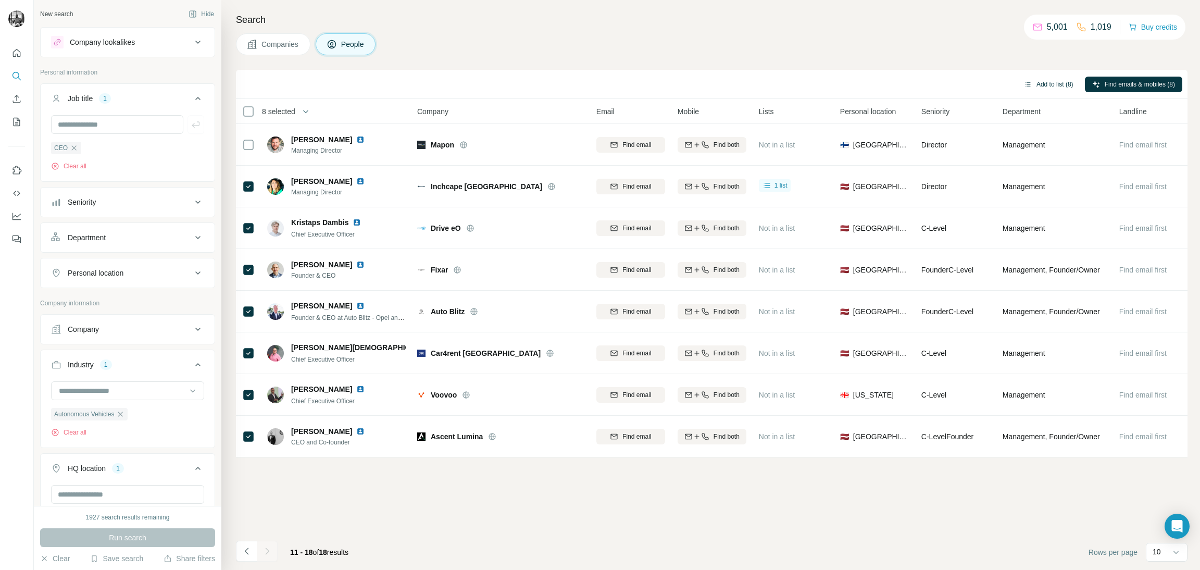
click at [1040, 88] on button "Add to list (8)" at bounding box center [1049, 85] width 64 height 16
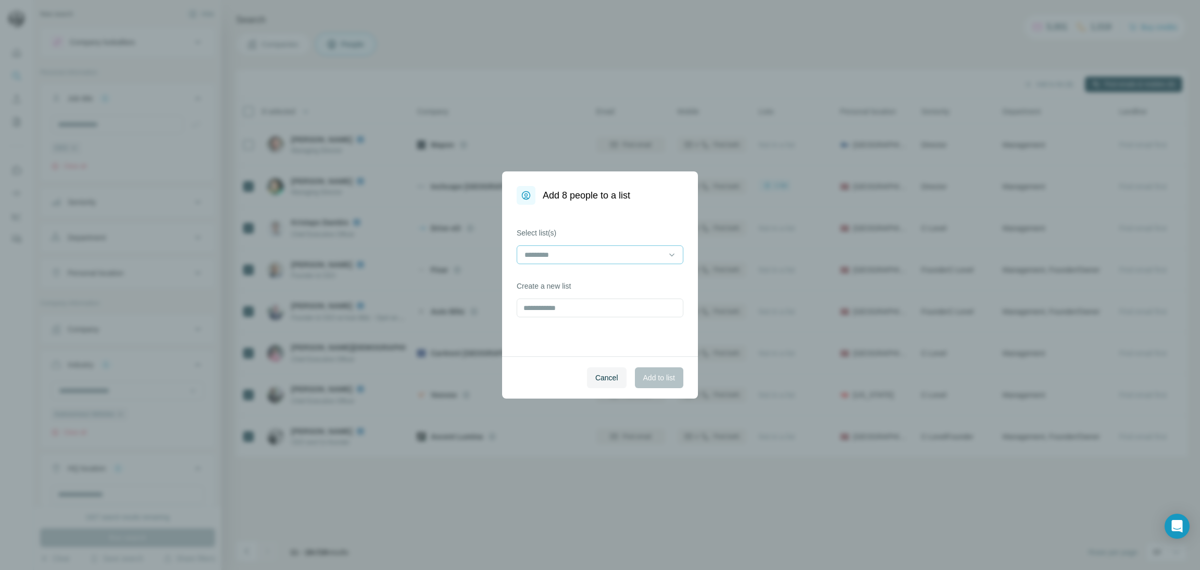
click at [555, 260] on div at bounding box center [594, 255] width 141 height 18
click at [559, 251] on input at bounding box center [594, 254] width 141 height 11
click at [626, 217] on div "Select list(s) Create a new list" at bounding box center [600, 281] width 196 height 152
click at [568, 308] on input "text" at bounding box center [600, 308] width 167 height 19
drag, startPoint x: 587, startPoint y: 309, endPoint x: 462, endPoint y: 311, distance: 125.6
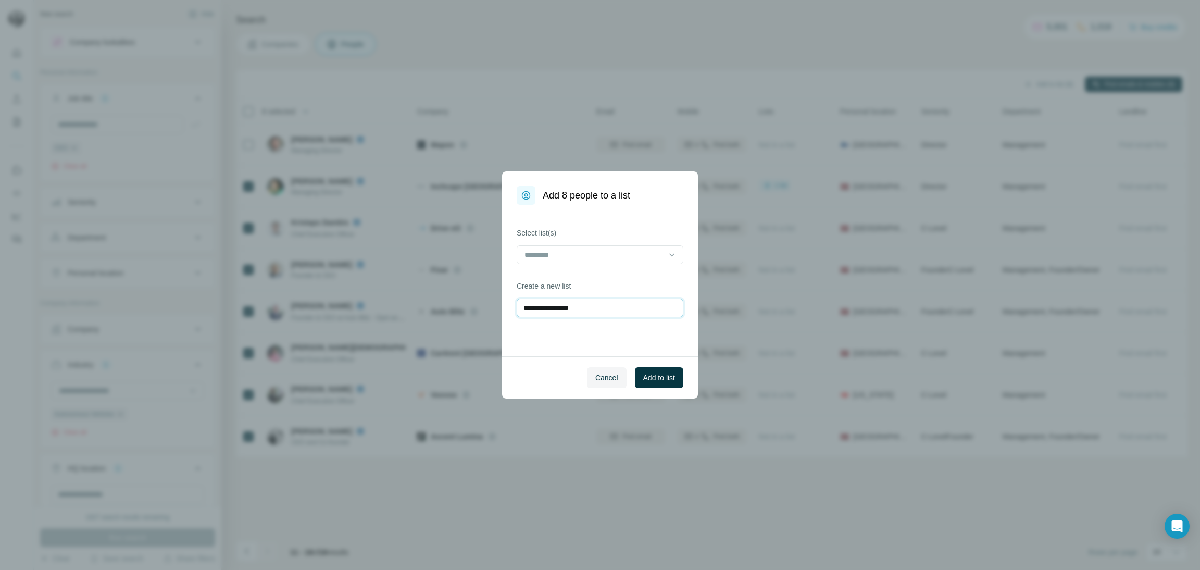
click at [462, 311] on div "**********" at bounding box center [600, 285] width 1200 height 570
type input "**********"
click at [662, 375] on span "Add to list" at bounding box center [659, 378] width 32 height 10
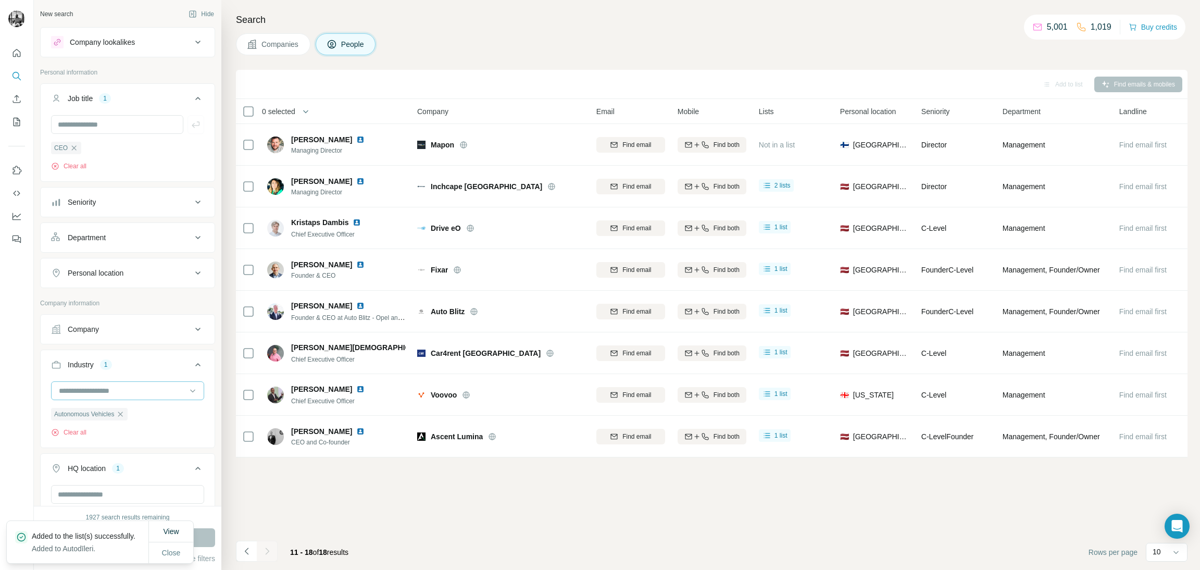
click at [101, 389] on input at bounding box center [122, 390] width 129 height 11
click at [73, 392] on input at bounding box center [122, 390] width 129 height 11
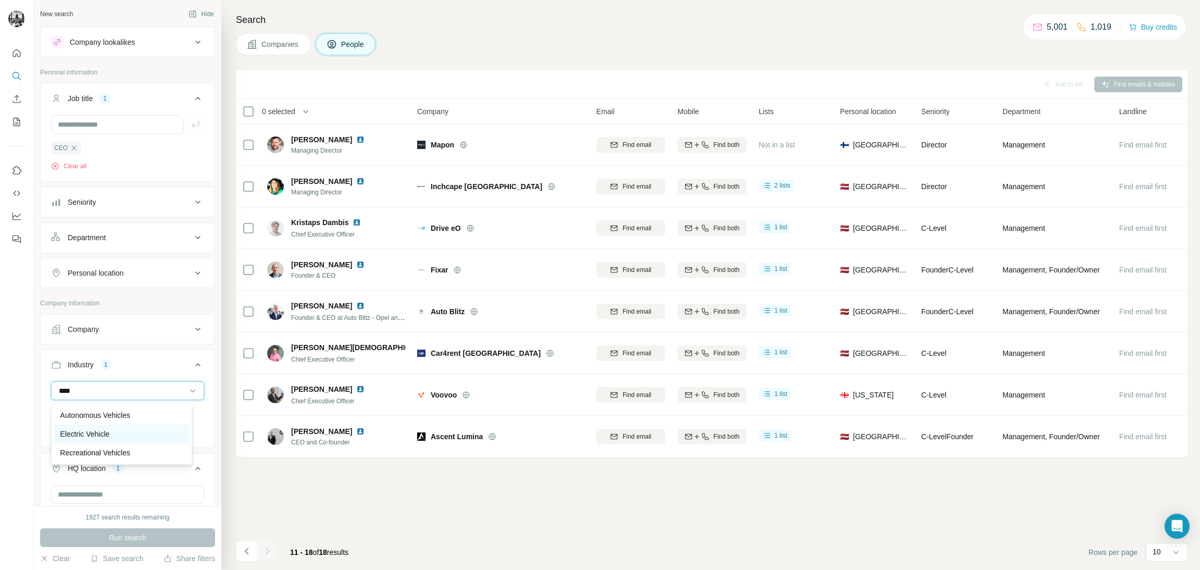
type input "****"
click at [99, 434] on p "Electric Vehicle" at bounding box center [84, 434] width 49 height 10
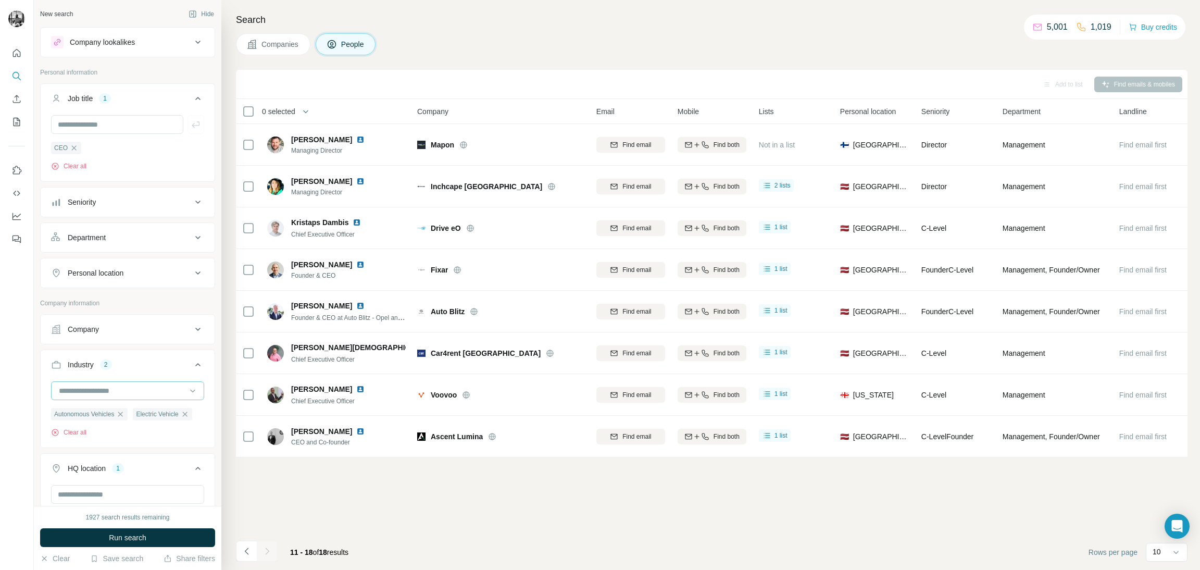
click at [82, 393] on input at bounding box center [122, 390] width 129 height 11
type input "*****"
drag, startPoint x: 85, startPoint y: 389, endPoint x: 65, endPoint y: 379, distance: 22.4
click at [54, 383] on div "*****" at bounding box center [127, 390] width 153 height 19
click at [67, 395] on input at bounding box center [122, 390] width 129 height 11
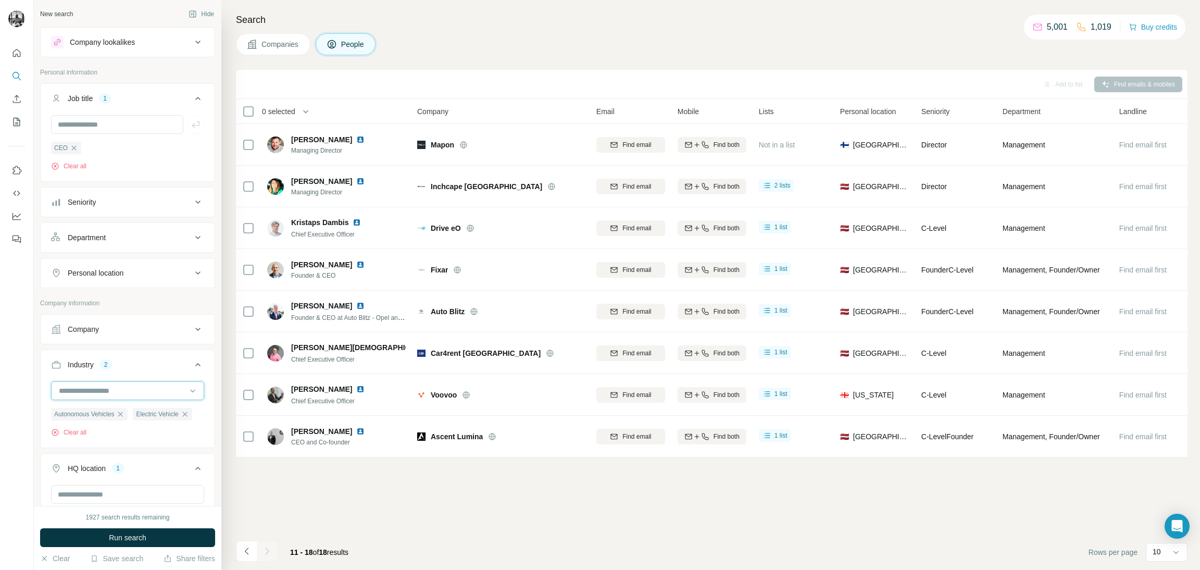
type input "*"
click at [67, 394] on input "*" at bounding box center [122, 390] width 129 height 11
click at [70, 389] on input at bounding box center [122, 390] width 129 height 11
type input "***"
click at [96, 414] on p "E-Commerce" at bounding box center [81, 415] width 43 height 10
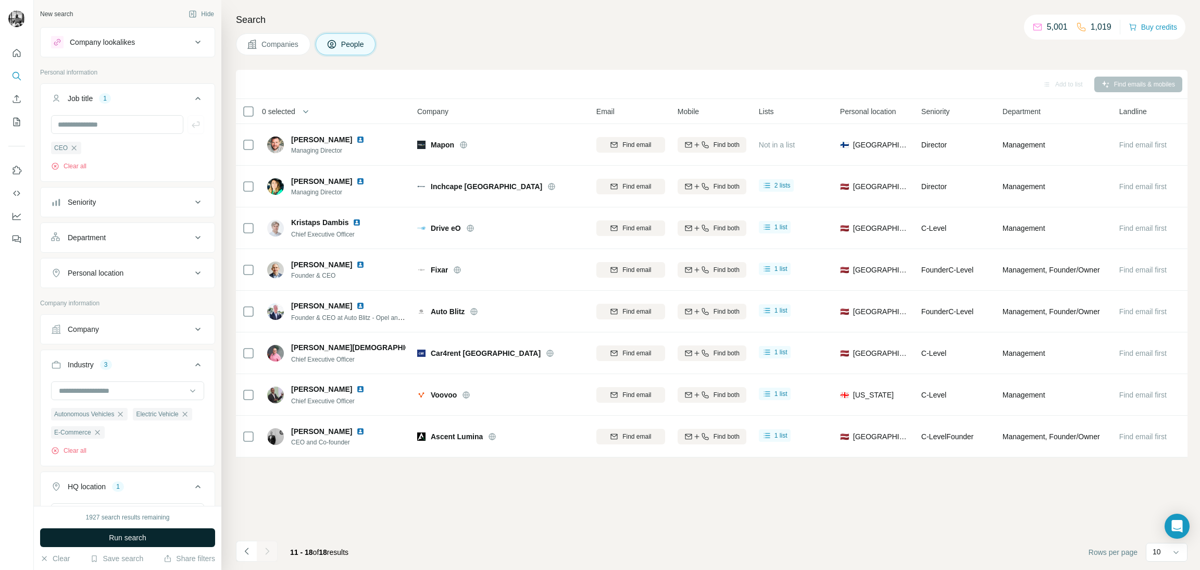
click at [120, 539] on span "Run search" at bounding box center [128, 537] width 38 height 10
